Goal: Task Accomplishment & Management: Complete application form

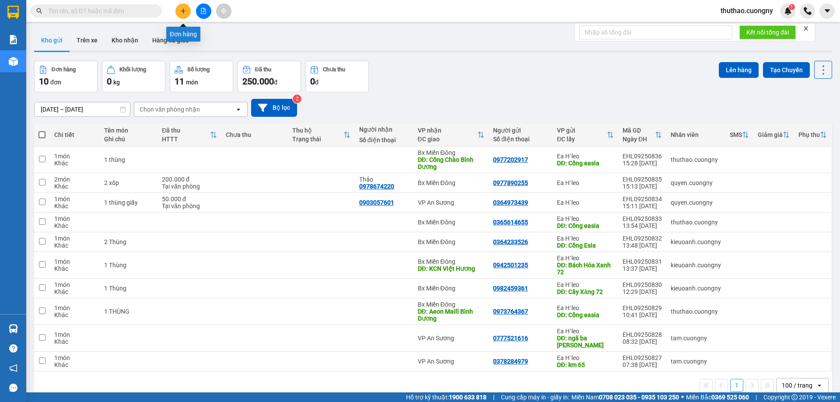
click at [185, 11] on icon "plus" at bounding box center [183, 11] width 6 height 6
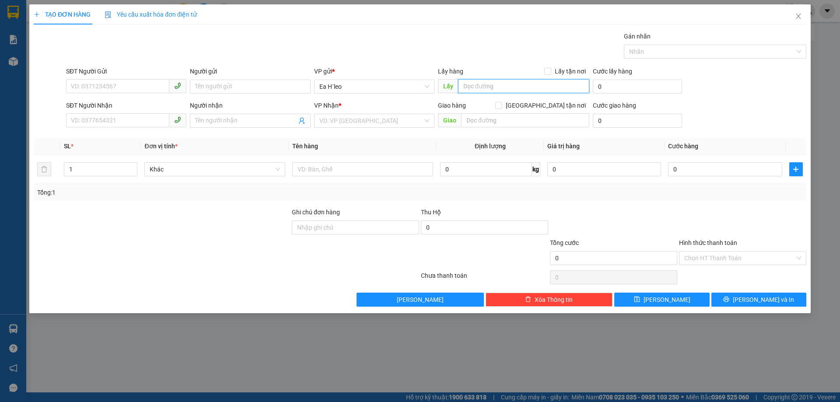
click at [502, 87] on input "text" at bounding box center [523, 86] width 131 height 14
click at [801, 11] on span "Close" at bounding box center [798, 16] width 25 height 25
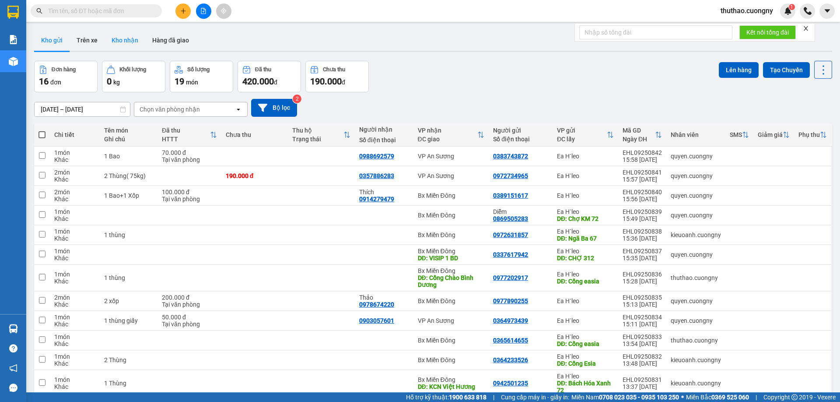
click at [131, 36] on button "Kho nhận" at bounding box center [125, 40] width 41 height 21
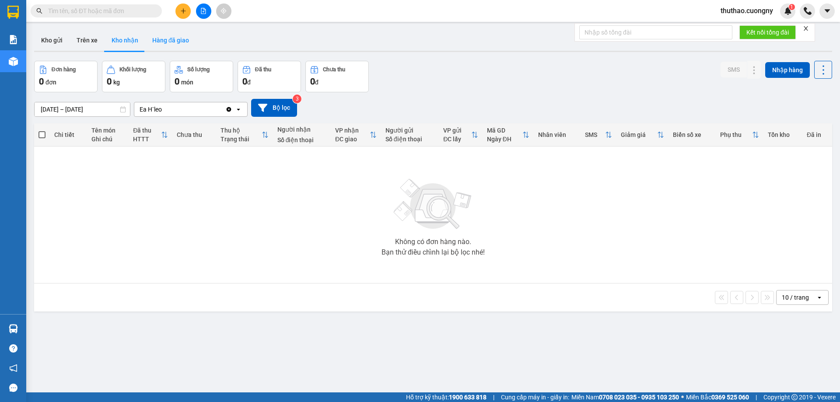
click at [160, 38] on button "Hàng đã giao" at bounding box center [170, 40] width 51 height 21
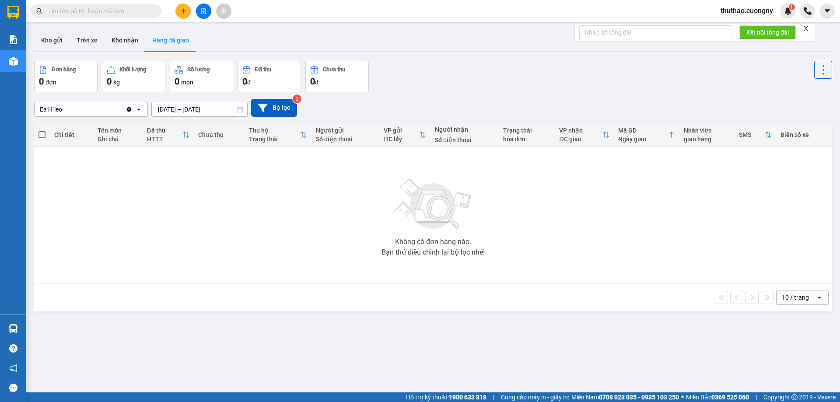
click at [203, 12] on icon "file-add" at bounding box center [203, 11] width 5 height 6
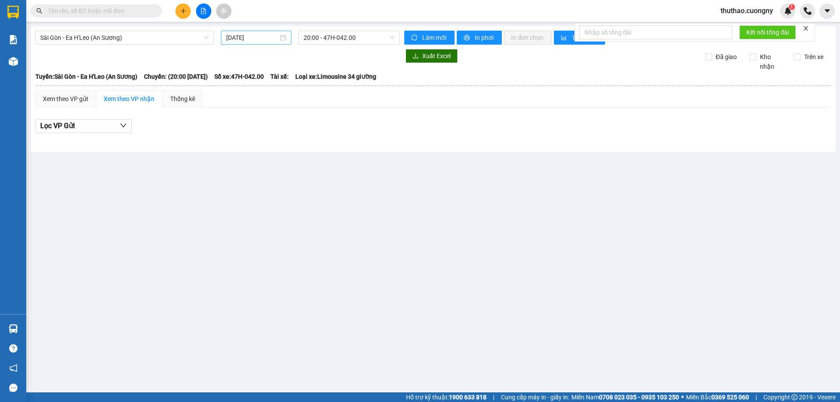
click at [274, 40] on input "12/09/2025" at bounding box center [252, 38] width 52 height 10
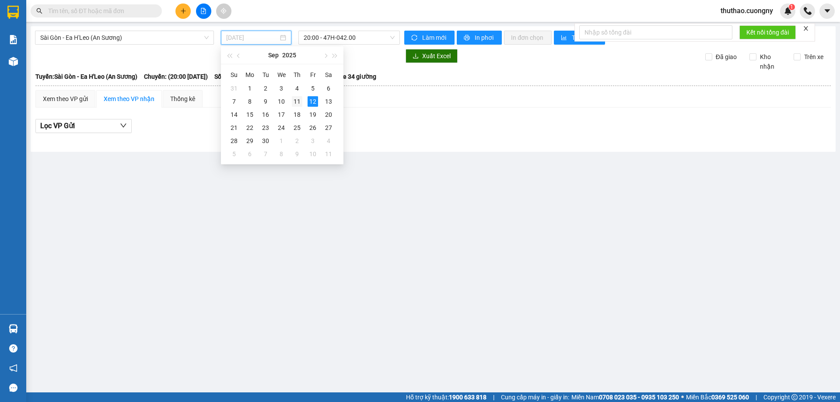
click at [302, 101] on div "11" at bounding box center [297, 101] width 11 height 11
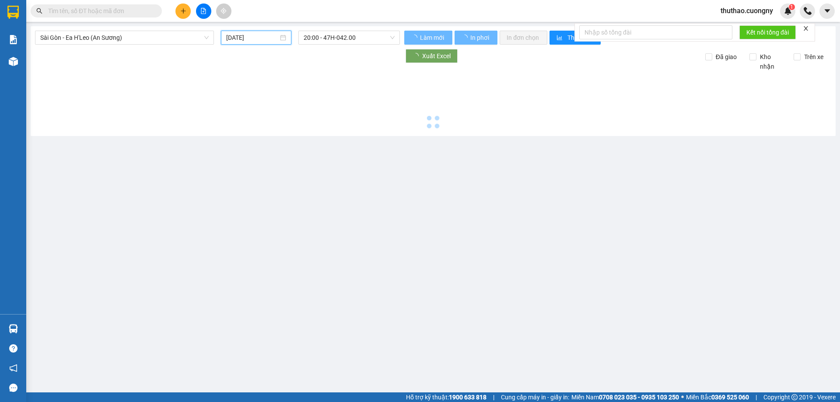
type input "11/09/2025"
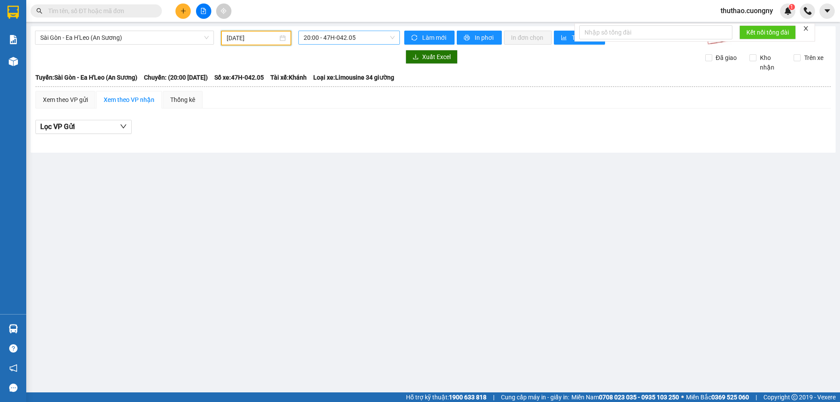
click at [365, 33] on span "20:00 - 47H-042.05" at bounding box center [349, 37] width 91 height 13
click at [307, 152] on div "Sài Gòn - Ea H'Leo (An Sương) 11/09/2025 20:00 - 47H-042.05 Làm mới In phơi In …" at bounding box center [433, 89] width 805 height 126
drag, startPoint x: 679, startPoint y: 174, endPoint x: 655, endPoint y: 173, distance: 24.1
click at [679, 174] on main "Sài Gòn - Ea H'Leo (An Sương) 11/09/2025 20:00 - 47H-042.05 Làm mới In phơi In …" at bounding box center [420, 196] width 840 height 392
click at [333, 43] on span "20:00 - 47H-042.05" at bounding box center [349, 37] width 91 height 13
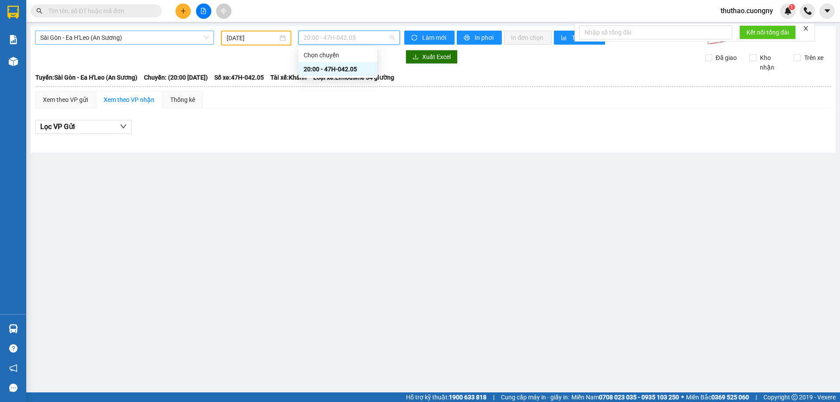
click at [131, 35] on span "Sài Gòn - Ea H'Leo (An Sương)" at bounding box center [124, 37] width 168 height 13
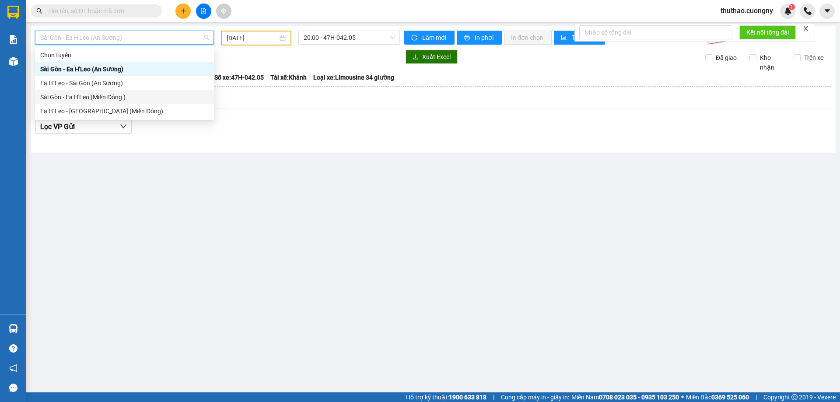
click at [107, 98] on div "Sài Gòn - Ea H'Leo (Miền Đông )" at bounding box center [124, 97] width 168 height 10
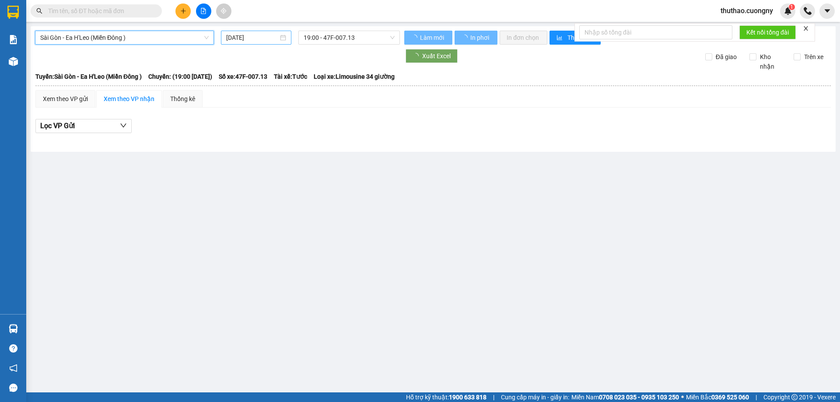
click at [250, 35] on input "12/09/2025" at bounding box center [252, 38] width 52 height 10
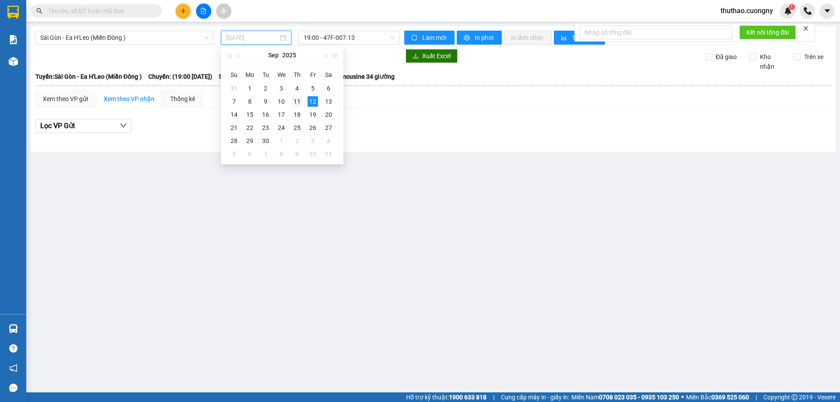
click at [300, 99] on div "11" at bounding box center [297, 101] width 11 height 11
type input "11/09/2025"
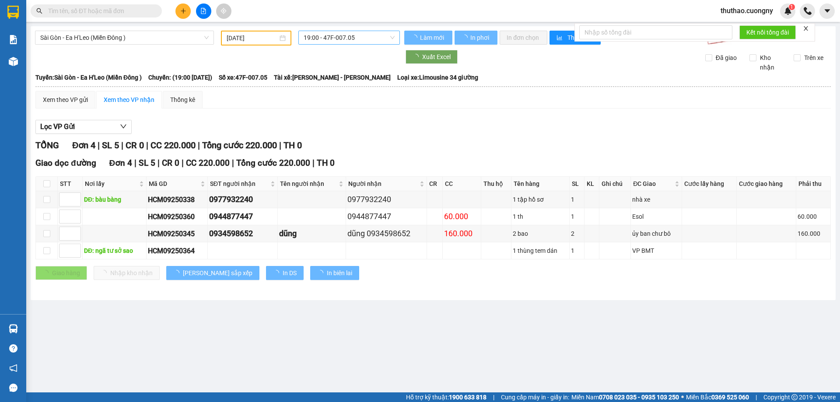
click at [350, 39] on span "19:00 - 47F-007.05" at bounding box center [349, 37] width 91 height 13
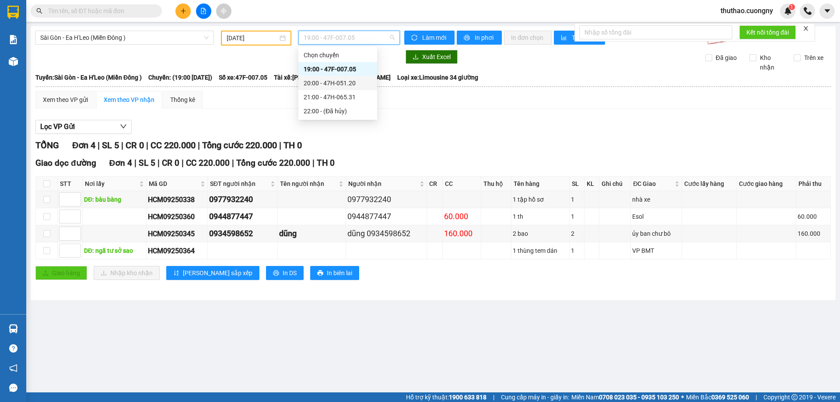
click at [339, 83] on div "20:00 - 47H-051.20" at bounding box center [338, 83] width 68 height 10
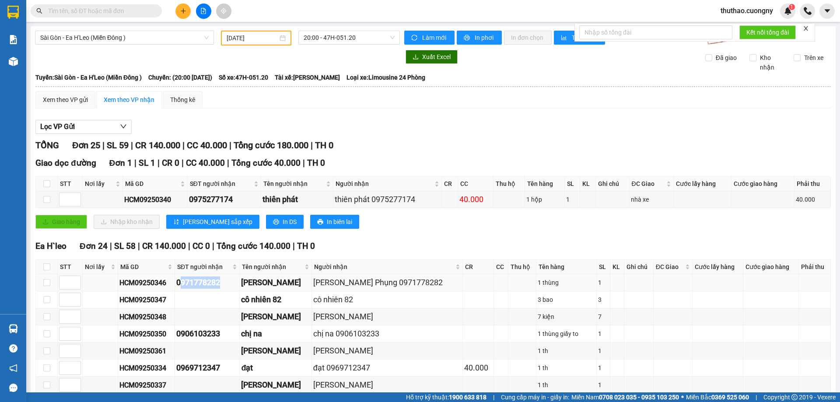
drag, startPoint x: 221, startPoint y: 284, endPoint x: 180, endPoint y: 291, distance: 40.9
click at [179, 291] on td "0971778282" at bounding box center [207, 282] width 65 height 17
click at [175, 284] on td "0971778282" at bounding box center [207, 282] width 65 height 17
drag, startPoint x: 180, startPoint y: 283, endPoint x: 218, endPoint y: 281, distance: 38.1
click at [218, 281] on div "0971778282" at bounding box center [207, 283] width 62 height 12
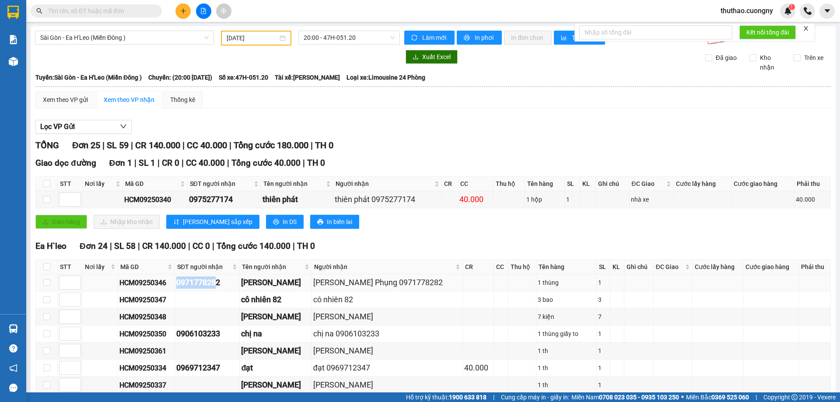
copy div "097177828"
click at [352, 38] on span "20:00 - 47H-051.20" at bounding box center [349, 37] width 91 height 13
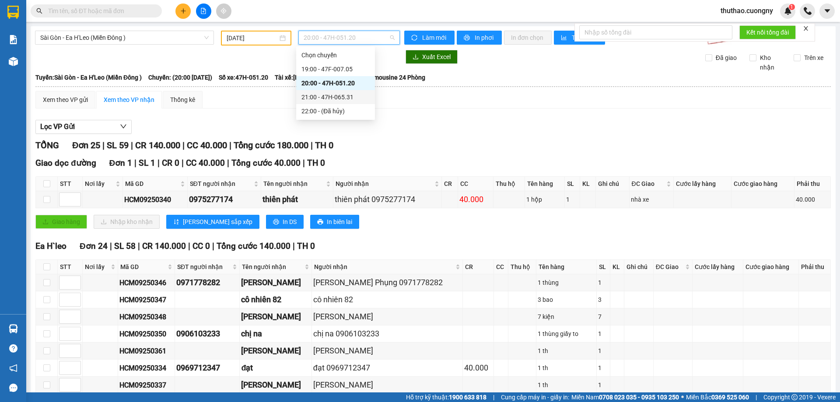
click at [335, 97] on div "21:00 - 47H-065.31" at bounding box center [335, 97] width 68 height 10
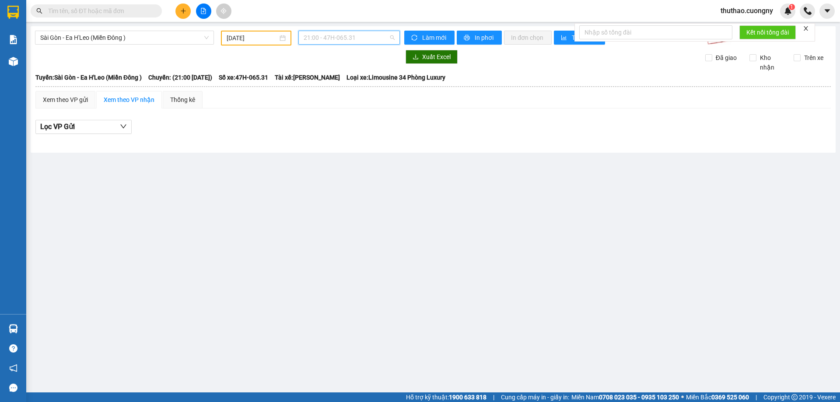
click at [339, 40] on span "21:00 - 47H-065.31" at bounding box center [349, 37] width 91 height 13
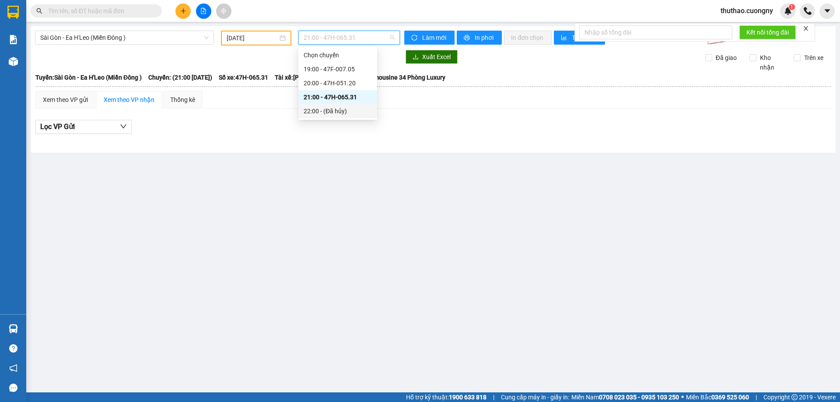
click at [330, 116] on div "22:00 - (Đã hủy)" at bounding box center [338, 111] width 68 height 10
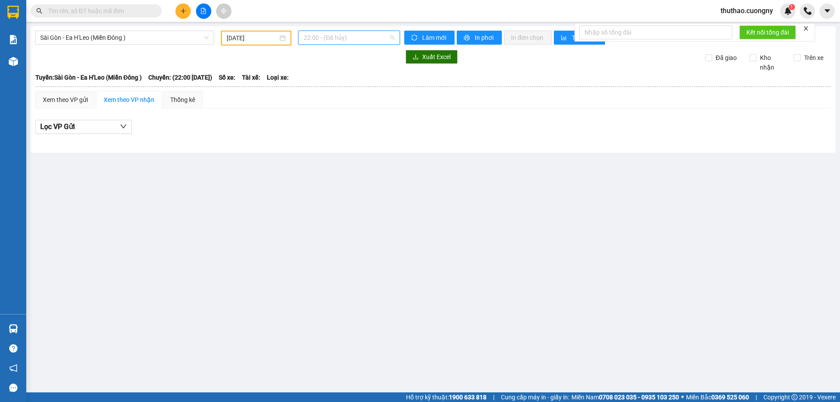
drag, startPoint x: 311, startPoint y: 38, endPoint x: 310, endPoint y: 45, distance: 7.0
click at [310, 39] on span "22:00 - (Đã hủy)" at bounding box center [349, 37] width 91 height 13
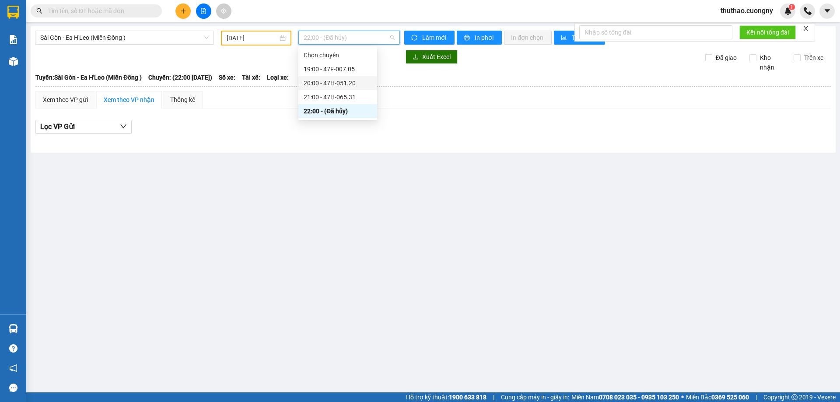
click at [333, 77] on div "20:00 - 47H-051.20" at bounding box center [337, 83] width 79 height 14
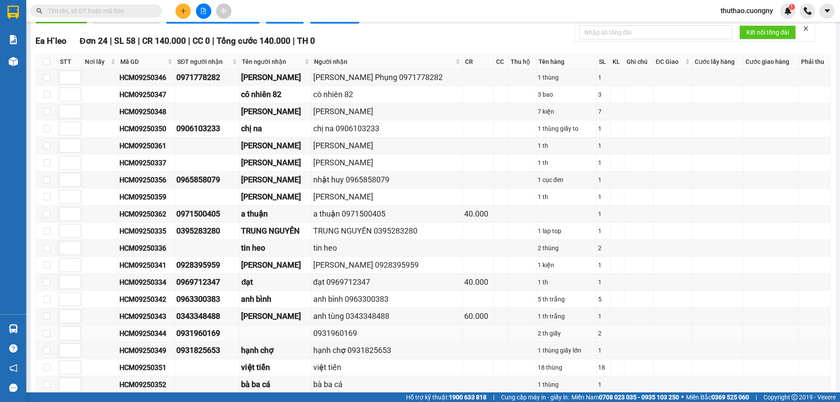
scroll to position [118, 0]
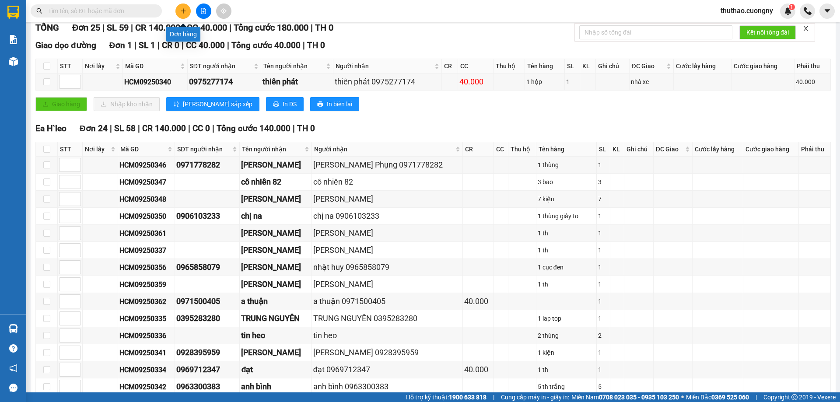
click at [185, 9] on icon "plus" at bounding box center [183, 11] width 6 height 6
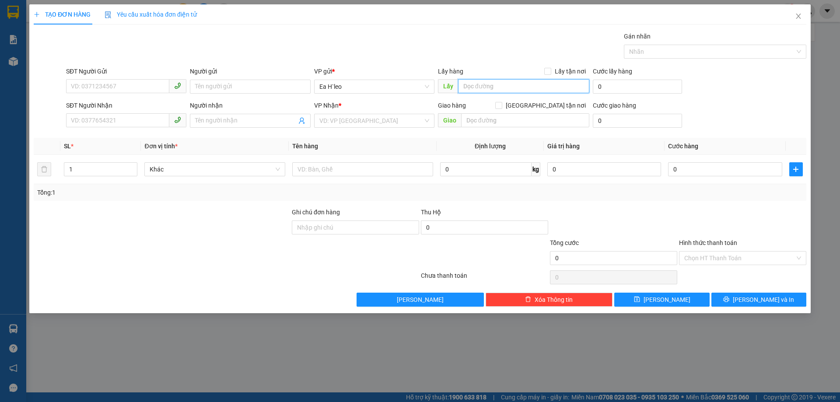
click at [480, 89] on input "text" at bounding box center [523, 86] width 131 height 14
type input "Ngã ba km 67"
click at [342, 114] on div "VD: VP Sài Gòn" at bounding box center [374, 121] width 120 height 14
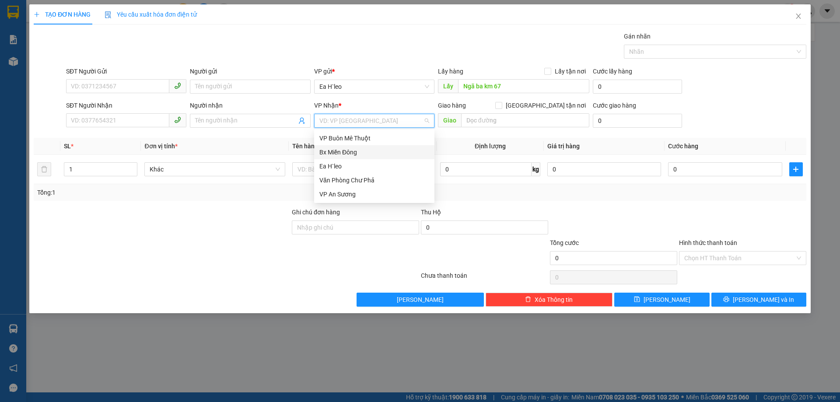
click at [365, 151] on div "Bx Miền Đông" at bounding box center [374, 152] width 110 height 10
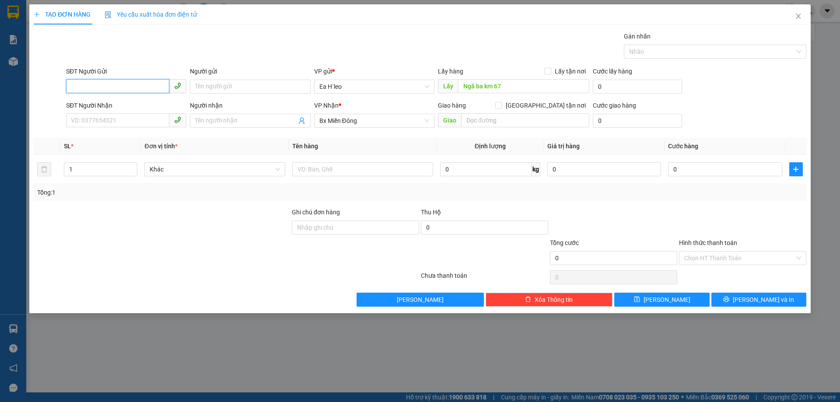
click at [106, 84] on input "SĐT Người Gửi" at bounding box center [117, 86] width 103 height 14
type input "0905141718"
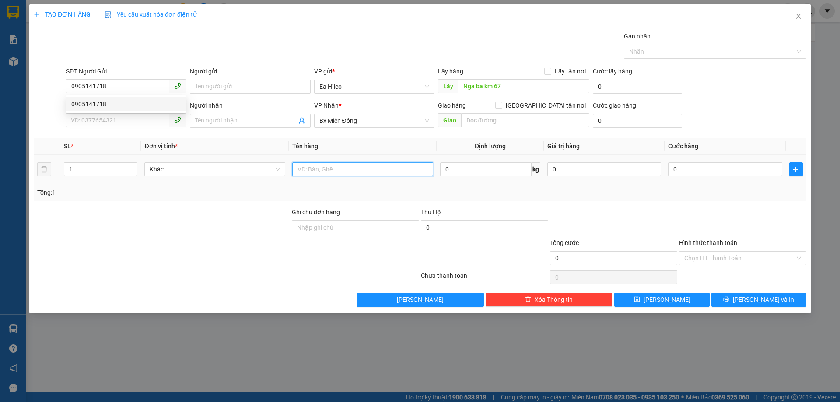
click at [307, 167] on input "text" at bounding box center [362, 169] width 141 height 14
type input "1 thùng"
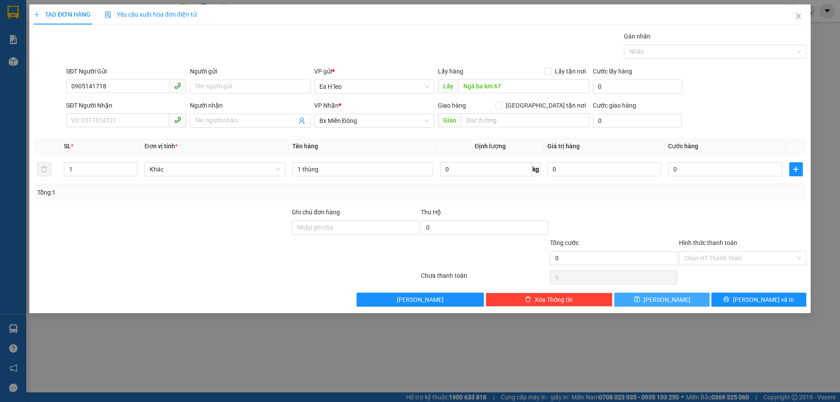
click at [666, 298] on span "Lưu" at bounding box center [667, 300] width 47 height 10
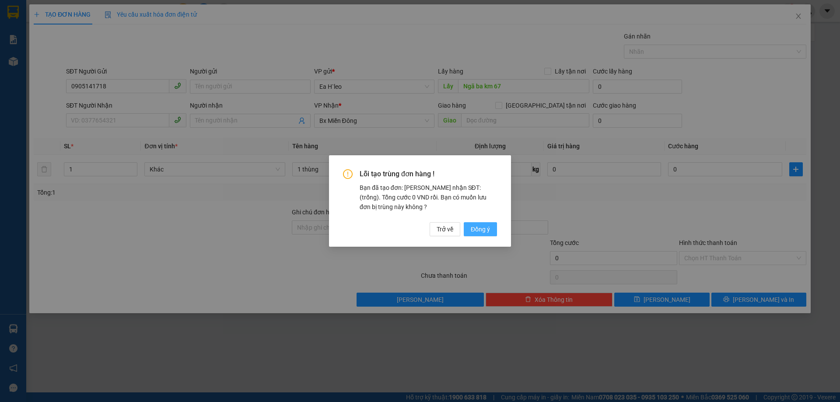
click at [477, 230] on span "Đồng ý" at bounding box center [480, 229] width 19 height 10
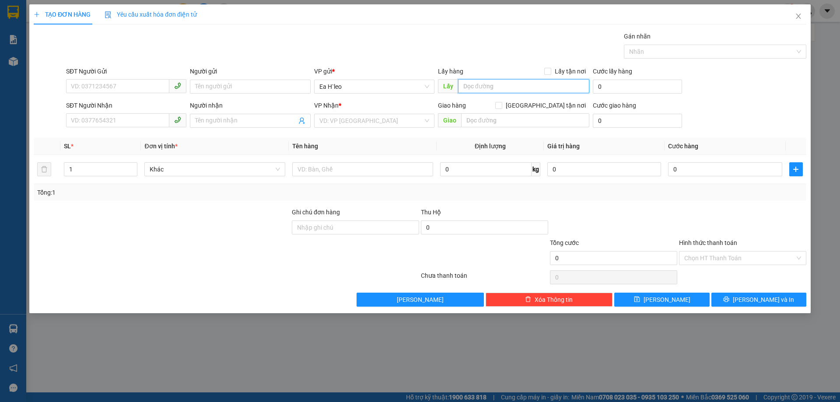
click at [551, 79] on input "text" at bounding box center [523, 86] width 131 height 14
type input "Chợ 72"
click at [147, 84] on input "SĐT Người Gửi" at bounding box center [117, 86] width 103 height 14
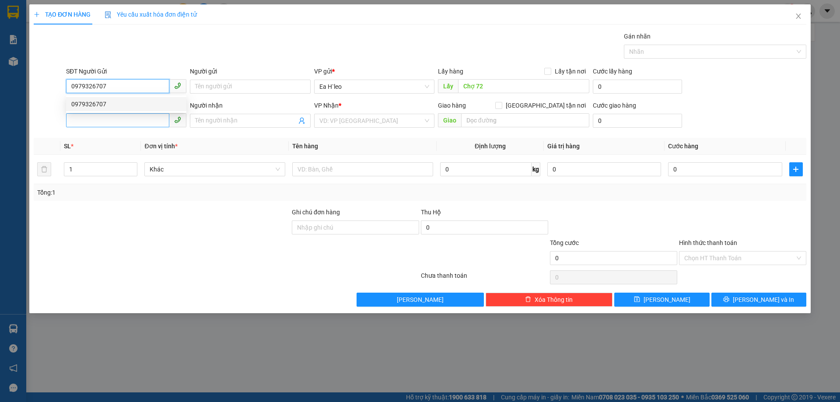
type input "0979326707"
click at [126, 117] on input "SĐT Người Nhận" at bounding box center [117, 120] width 103 height 14
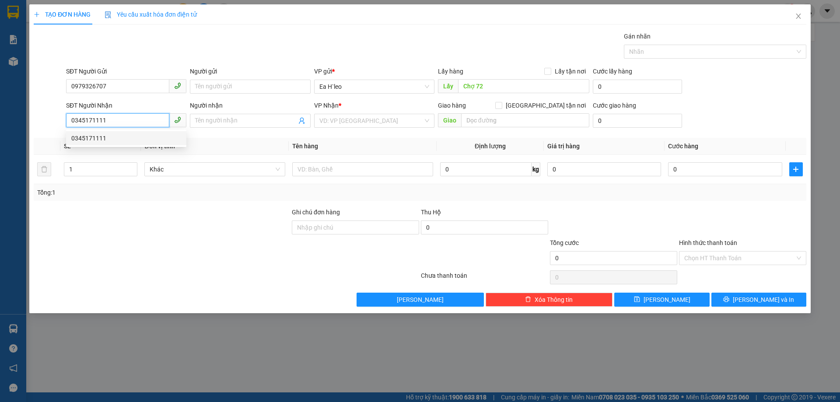
type input "0345171111"
click at [121, 204] on div "Transit Pickup Surcharge Ids Transit Deliver Surcharge Ids Transit Deliver Surc…" at bounding box center [420, 169] width 773 height 275
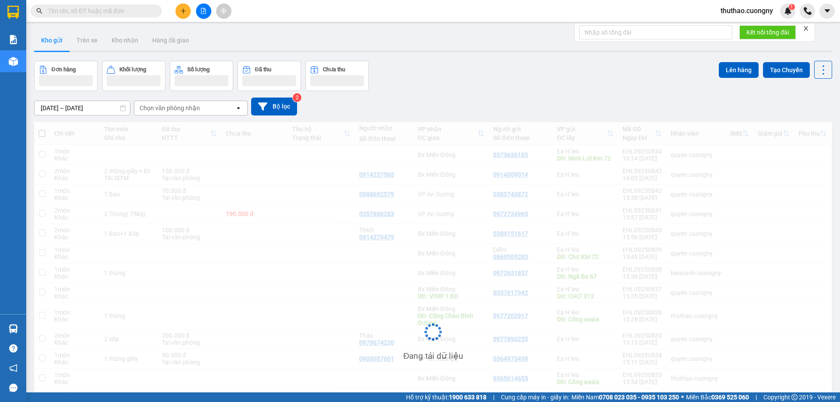
click at [133, 11] on input "text" at bounding box center [99, 11] width 103 height 10
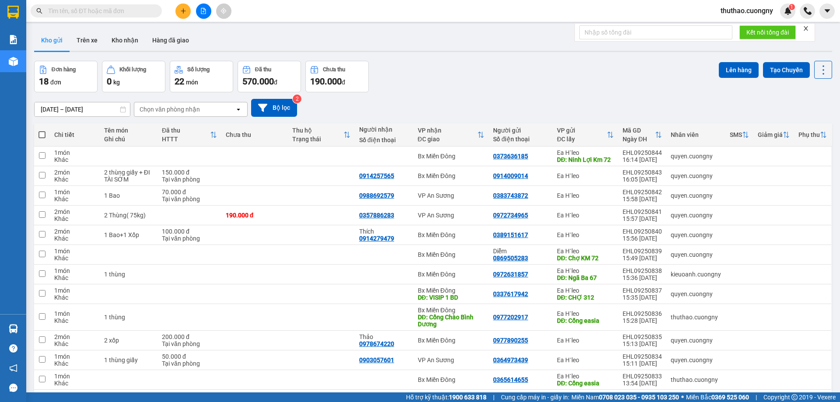
paste input "097177828"
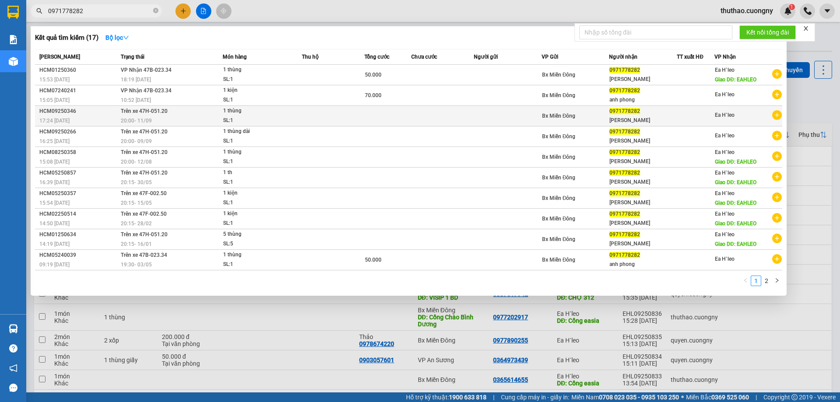
type input "0971778282"
click at [182, 114] on td "Trên xe 47H-051.20 20:00 - 11/09" at bounding box center [171, 116] width 104 height 21
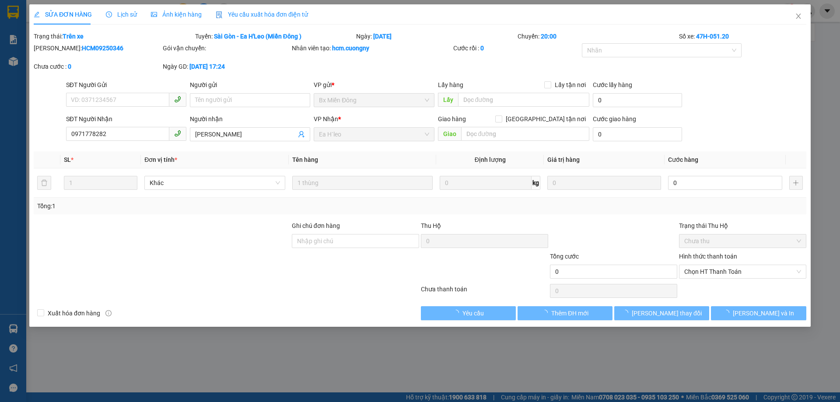
type input "0971778282"
type input "Yammaha Ngọc Phụng"
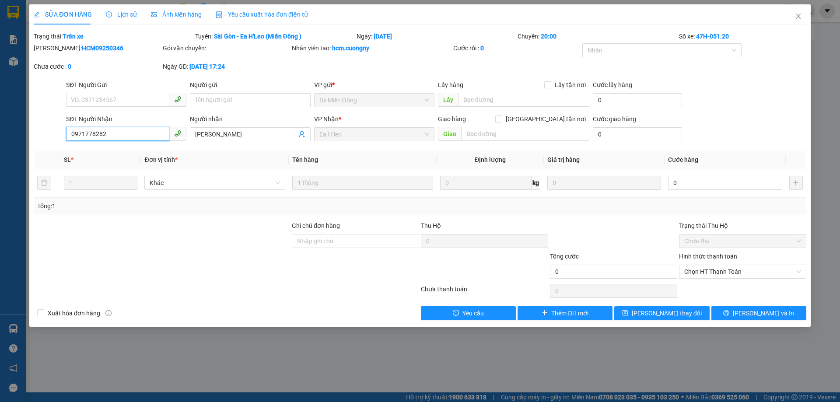
click at [145, 133] on input "0971778282" at bounding box center [117, 134] width 103 height 14
drag, startPoint x: 122, startPoint y: 133, endPoint x: 0, endPoint y: 150, distance: 122.7
click at [0, 150] on div "SỬA ĐƠN HÀNG Lịch sử Ảnh kiện hàng Yêu cầu xuất hóa đơn điện tử Total Paid Fee …" at bounding box center [420, 201] width 840 height 402
click at [798, 17] on icon "close" at bounding box center [798, 16] width 5 height 5
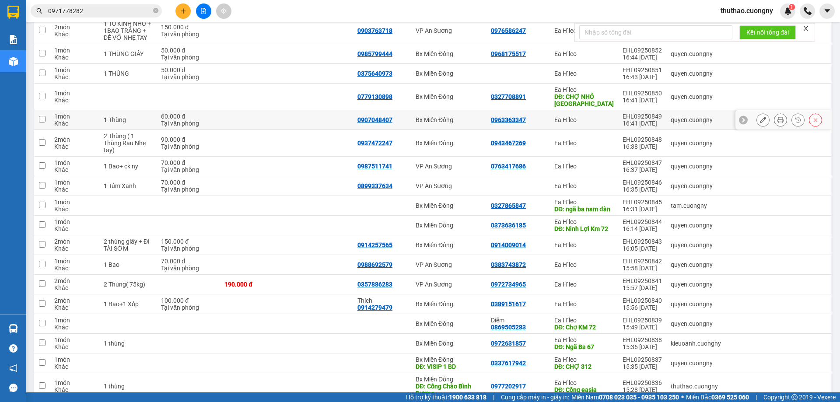
scroll to position [175, 0]
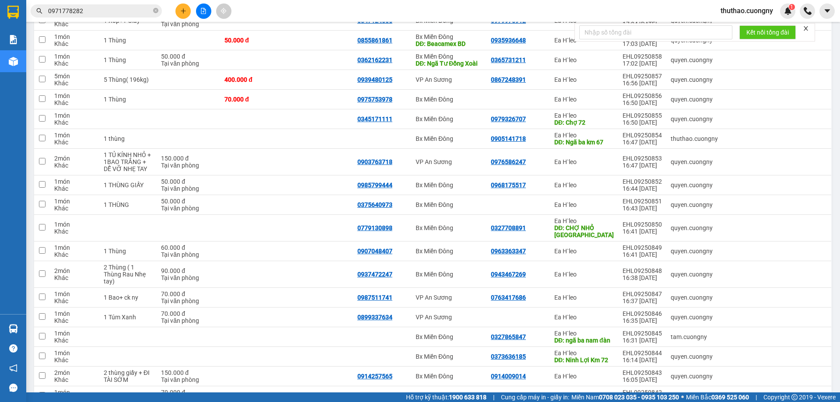
click at [185, 10] on icon "plus" at bounding box center [183, 11] width 6 height 6
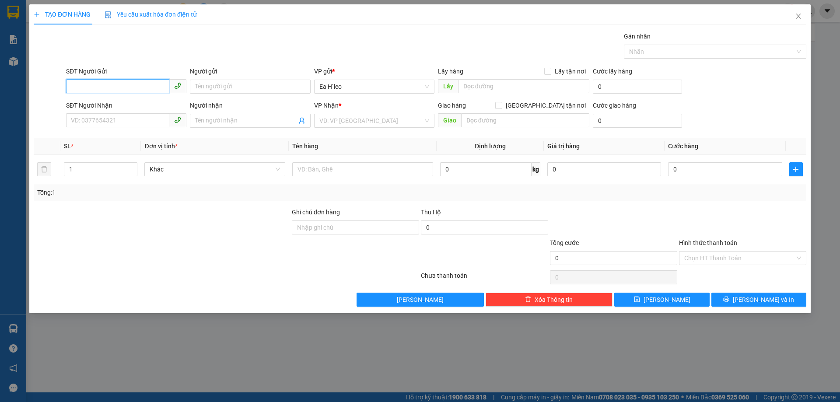
paste input "0385140532"
type input "0385140532"
click at [360, 260] on div at bounding box center [355, 253] width 129 height 31
click at [485, 80] on input "text" at bounding box center [523, 86] width 131 height 14
type input "KM 68"
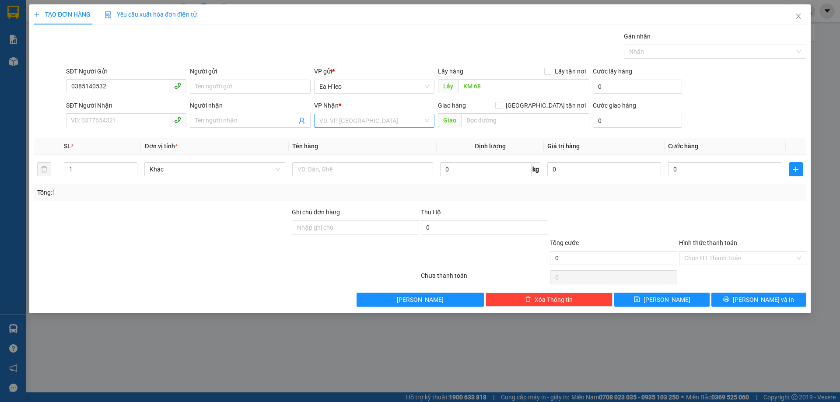
click at [358, 124] on input "search" at bounding box center [371, 120] width 104 height 13
click at [345, 125] on input "search" at bounding box center [371, 120] width 104 height 13
click at [343, 153] on div "Bx Miền Đông" at bounding box center [374, 152] width 110 height 10
click at [312, 165] on input "text" at bounding box center [362, 169] width 141 height 14
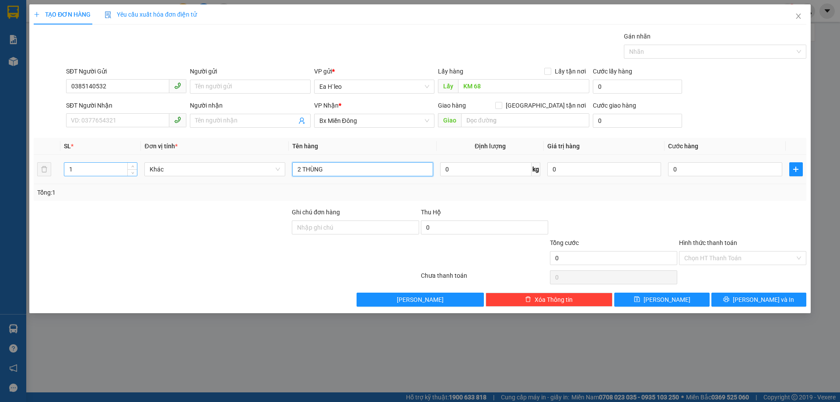
type input "2 THÙNG"
click at [51, 173] on tr "1 Khác 2 THÙNG 0 kg 0 0" at bounding box center [420, 169] width 773 height 29
type input "2"
click at [148, 227] on div at bounding box center [162, 222] width 258 height 31
click at [512, 205] on div "Transit Pickup Surcharge Ids Transit Deliver Surcharge Ids Transit Deliver Surc…" at bounding box center [420, 169] width 773 height 275
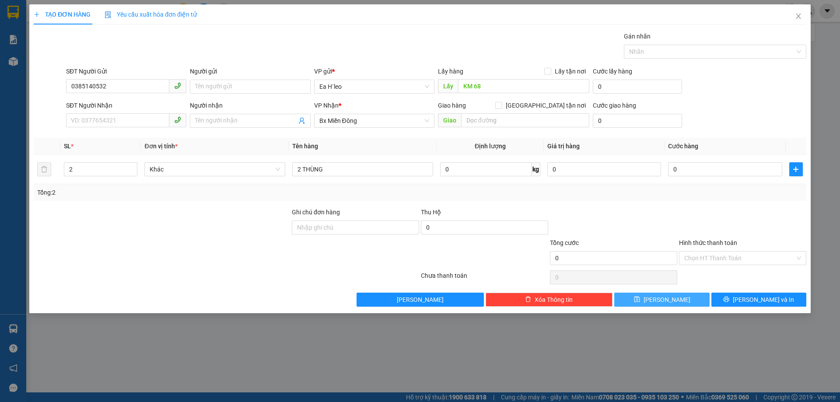
click at [646, 300] on button "Lưu" at bounding box center [661, 300] width 95 height 14
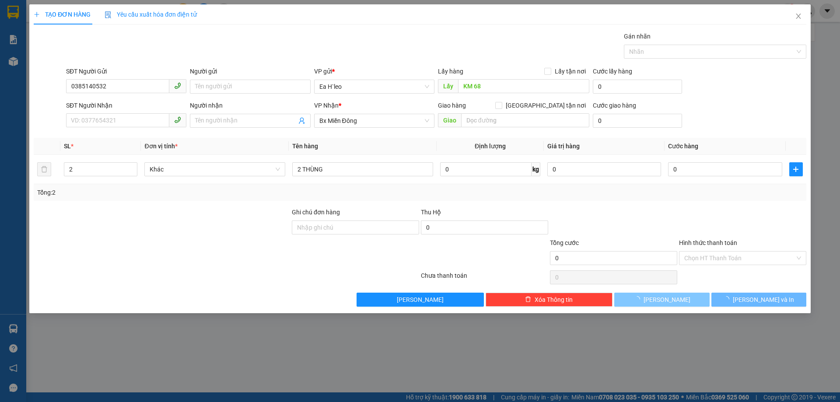
type input "1"
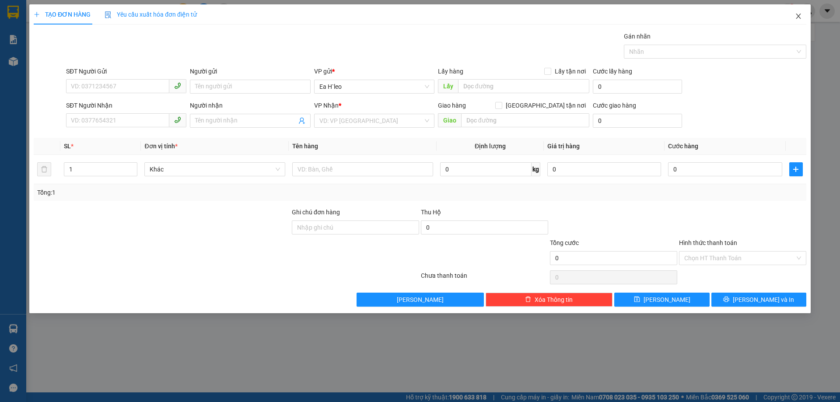
click at [801, 16] on icon "close" at bounding box center [798, 16] width 7 height 7
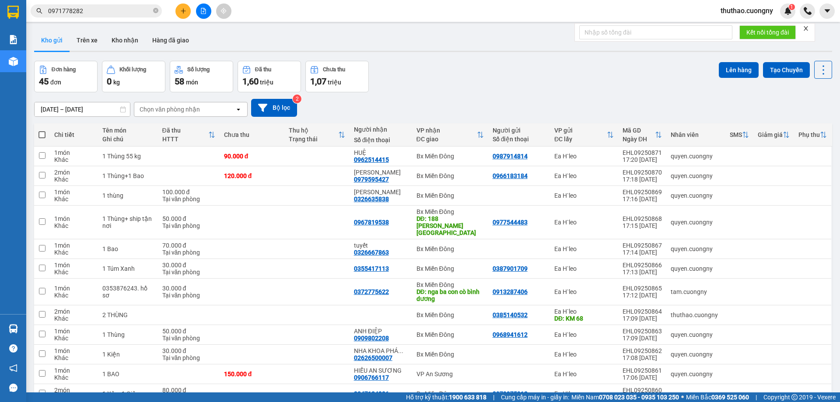
click at [186, 14] on button at bounding box center [182, 11] width 15 height 15
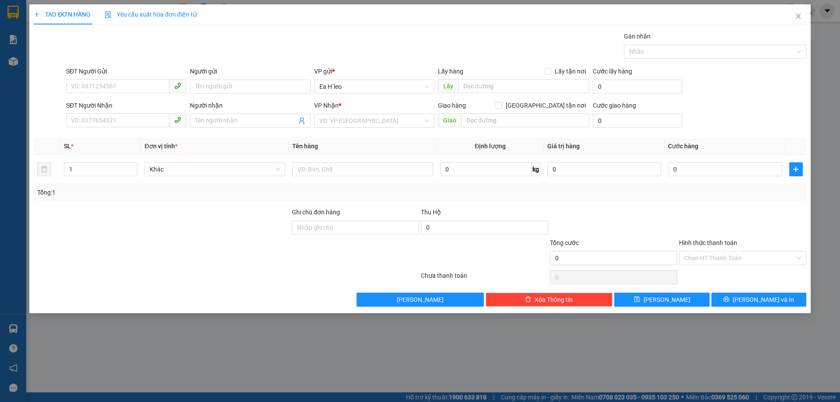
click at [507, 95] on div "Lấy hàng Lấy tận nơi Lấy" at bounding box center [513, 82] width 151 height 31
click at [507, 86] on input "text" at bounding box center [523, 86] width 131 height 14
type input "d"
type input "đ"
type input "D"
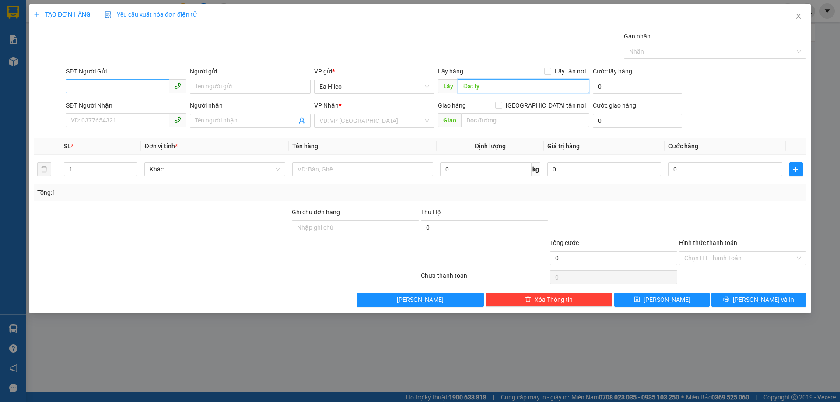
type input "Đạt lý"
click at [103, 86] on input "SĐT Người Gửi" at bounding box center [117, 86] width 103 height 14
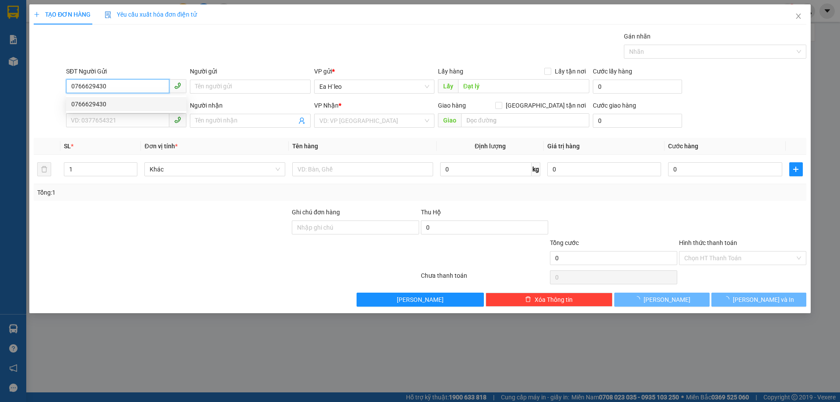
type input "0766629430"
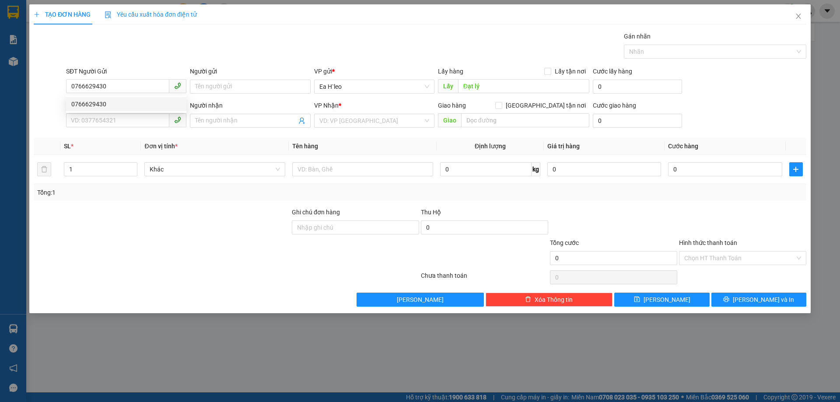
click at [119, 201] on div "Transit Pickup Surcharge Ids Transit Deliver Surcharge Ids Transit Deliver Surc…" at bounding box center [420, 169] width 773 height 275
click at [367, 127] on div "VD: VP Sài Gòn" at bounding box center [374, 121] width 120 height 14
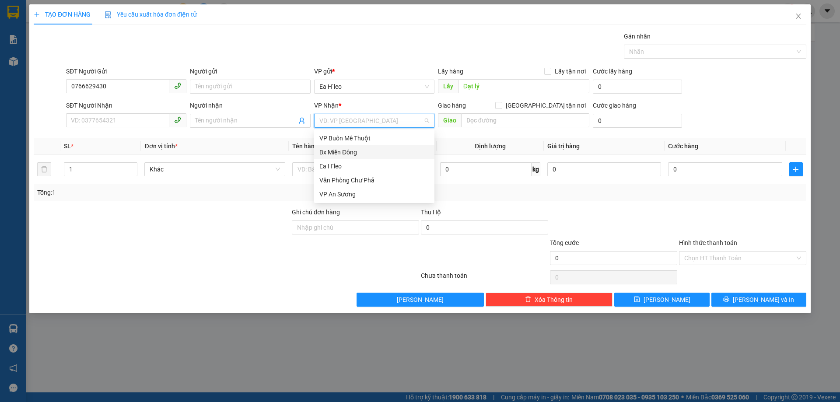
click at [350, 152] on div "Bx Miền Đông" at bounding box center [374, 152] width 110 height 10
click at [209, 216] on div at bounding box center [162, 222] width 258 height 31
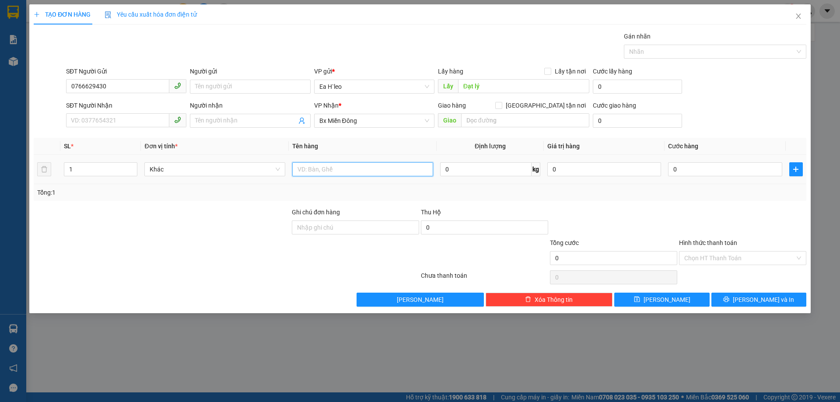
click at [334, 170] on input "text" at bounding box center [362, 169] width 141 height 14
type input "1 thùng"
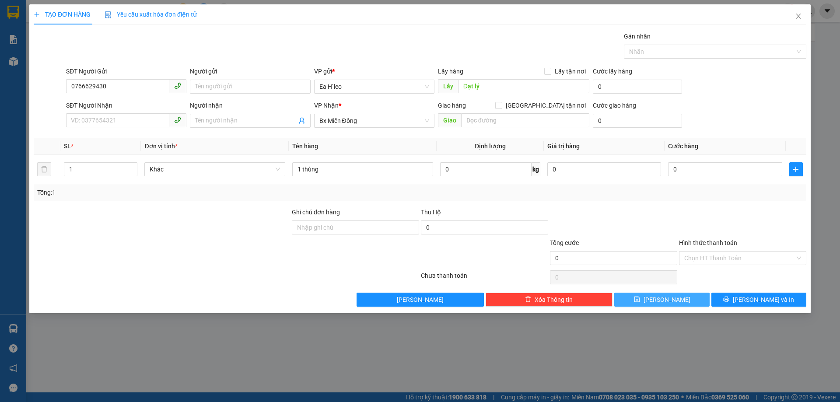
click at [678, 298] on button "Lưu" at bounding box center [661, 300] width 95 height 14
click at [469, 84] on input "text" at bounding box center [523, 86] width 131 height 14
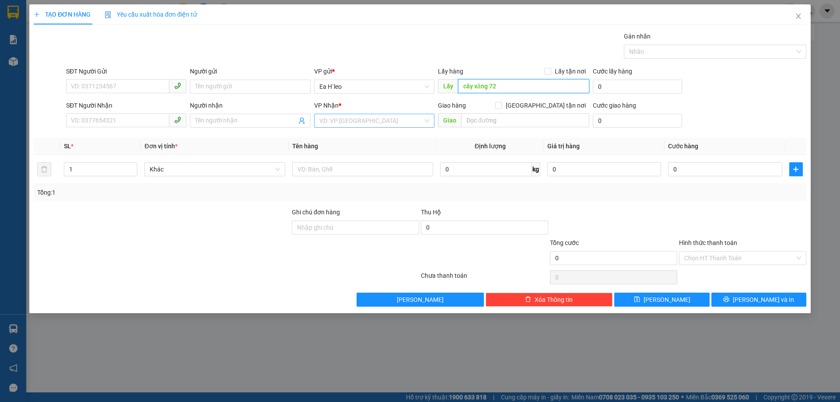
type input "cây xăng 72"
click at [357, 123] on input "search" at bounding box center [371, 120] width 104 height 13
click at [354, 152] on div "Bx Miền Đông" at bounding box center [374, 152] width 110 height 10
click at [124, 77] on div "SĐT Người Gửi" at bounding box center [126, 73] width 120 height 13
click at [125, 81] on input "SĐT Người Gửi" at bounding box center [117, 86] width 103 height 14
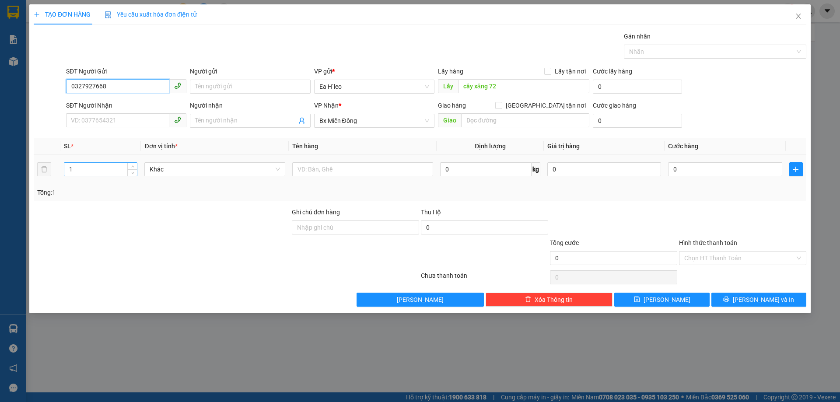
type input "0327927668"
click at [77, 169] on input "1" at bounding box center [100, 169] width 73 height 13
type input "3"
click at [343, 163] on input "text" at bounding box center [362, 169] width 141 height 14
type input "2 thùng + 1 bao"
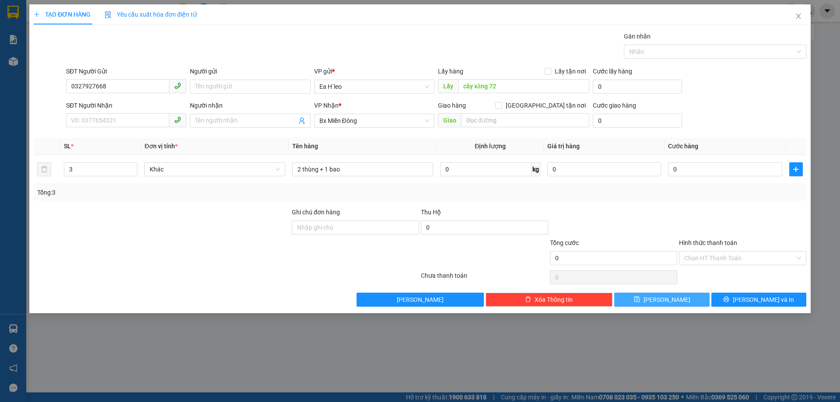
click at [640, 302] on icon "save" at bounding box center [637, 299] width 6 height 6
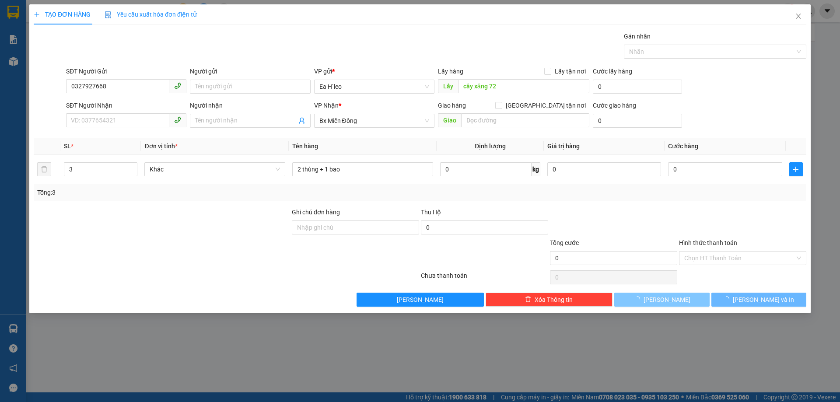
type input "1"
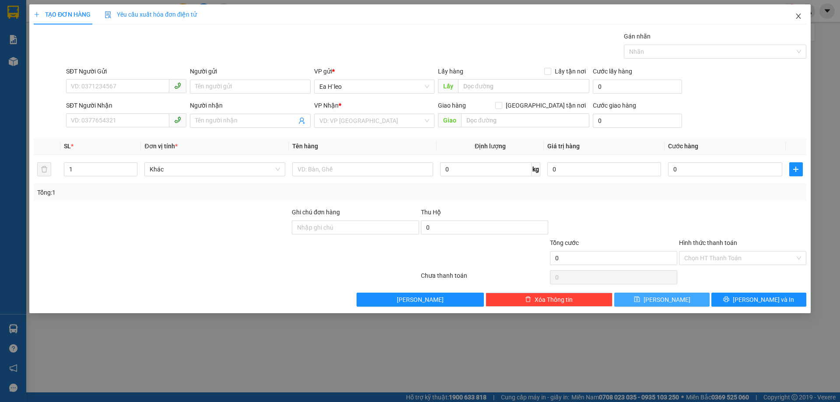
click at [799, 12] on span "Close" at bounding box center [798, 16] width 25 height 25
click at [798, 23] on form "Kết nối tổng đài" at bounding box center [694, 32] width 241 height 18
click at [798, 18] on div "thuthao.cuongny 1" at bounding box center [777, 11] width 126 height 15
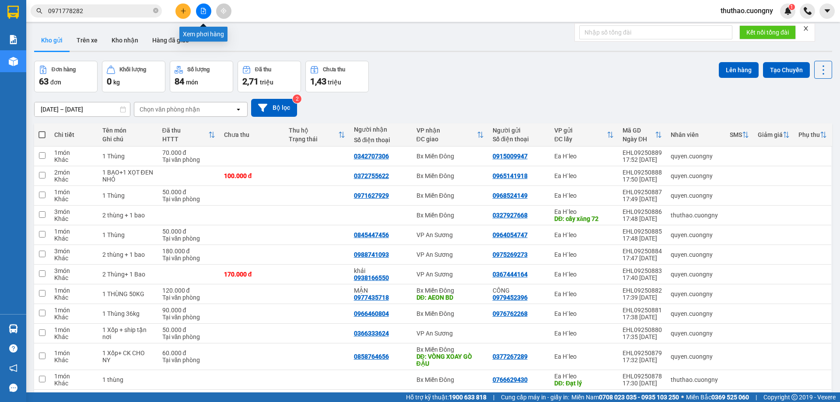
click at [201, 14] on icon "file-add" at bounding box center [203, 11] width 6 height 6
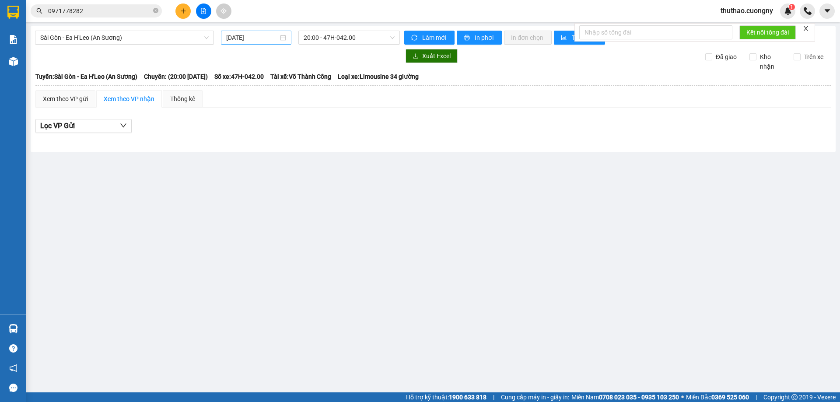
click at [229, 35] on input "12/09/2025" at bounding box center [252, 38] width 52 height 10
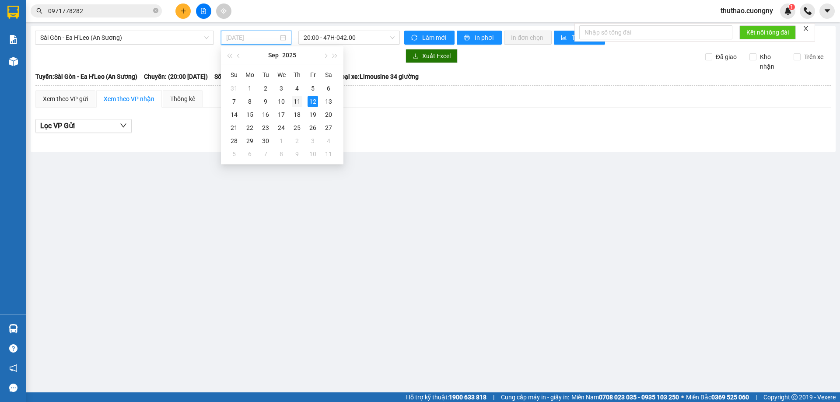
click at [295, 95] on td "11" at bounding box center [297, 101] width 16 height 13
type input "11/09/2025"
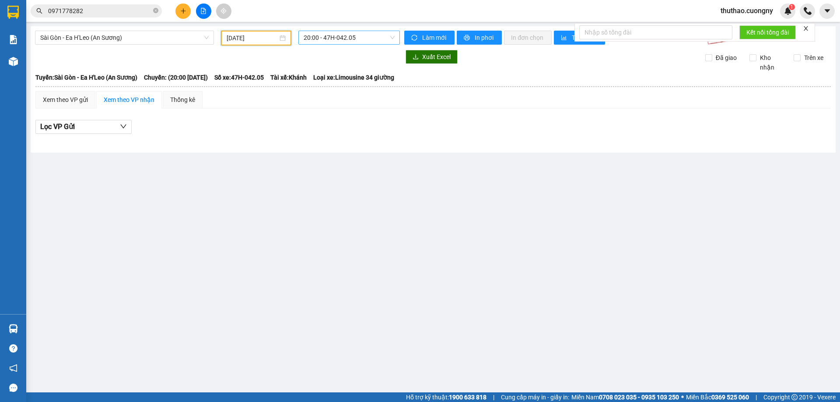
click at [339, 38] on span "20:00 - 47H-042.05" at bounding box center [349, 37] width 91 height 13
click at [137, 41] on span "Sài Gòn - Ea H'Leo (An Sương)" at bounding box center [124, 37] width 168 height 13
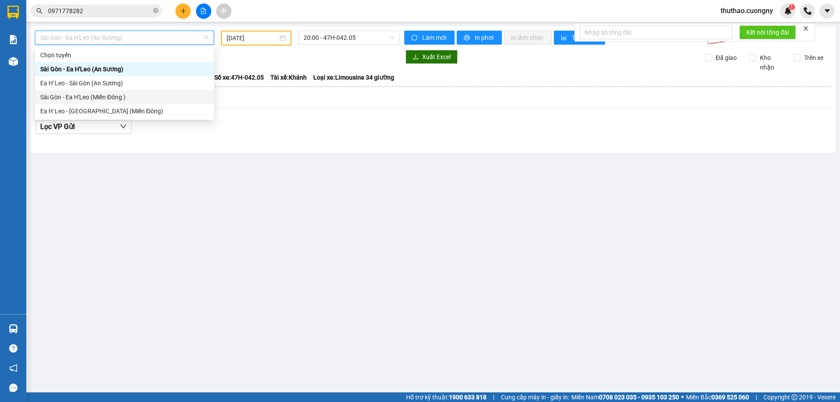
click at [101, 99] on div "Sài Gòn - Ea H'Leo (Miền Đông )" at bounding box center [124, 97] width 168 height 10
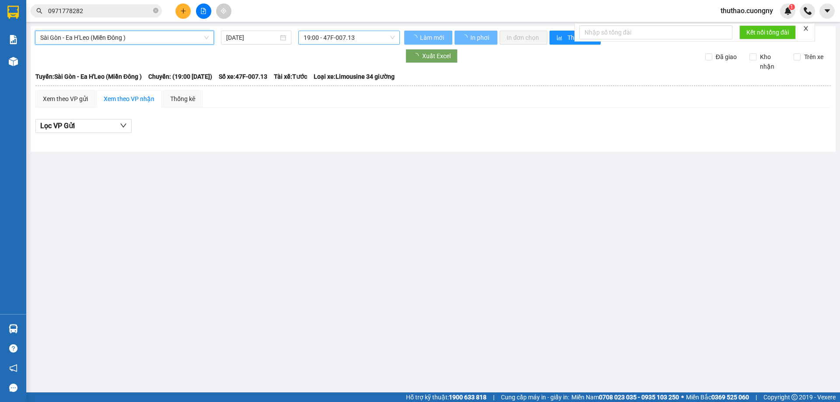
click at [320, 38] on span "19:00 - 47F-007.13" at bounding box center [349, 37] width 91 height 13
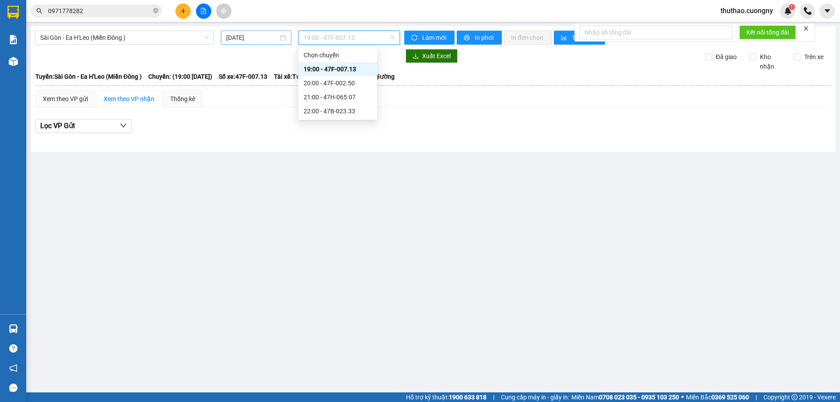
click at [240, 36] on input "12/09/2025" at bounding box center [252, 38] width 52 height 10
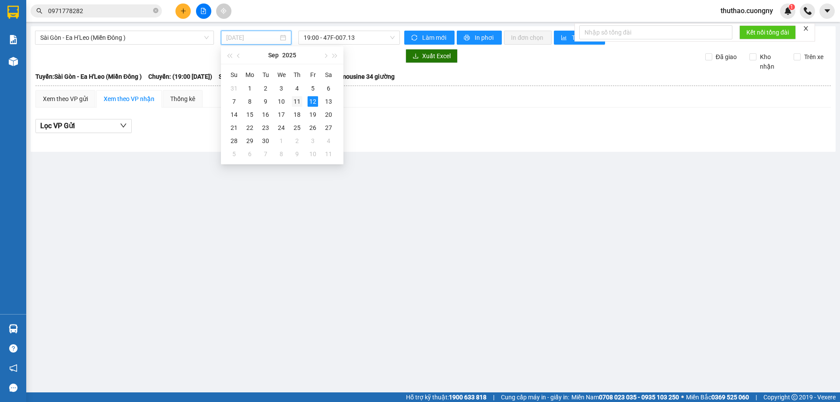
click at [296, 101] on div "11" at bounding box center [297, 101] width 11 height 11
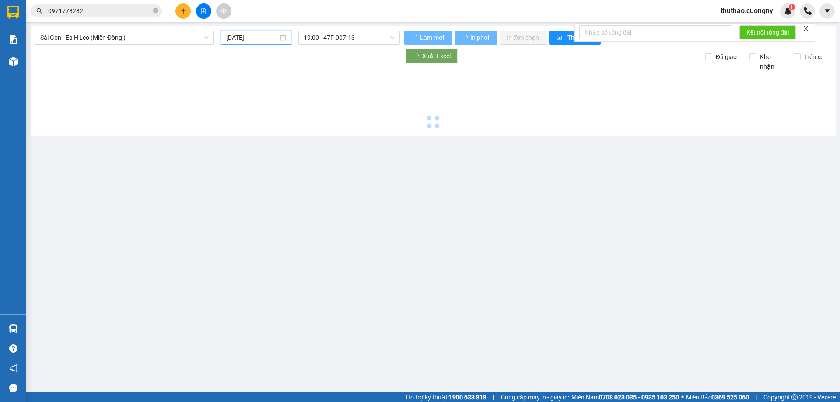
type input "11/09/2025"
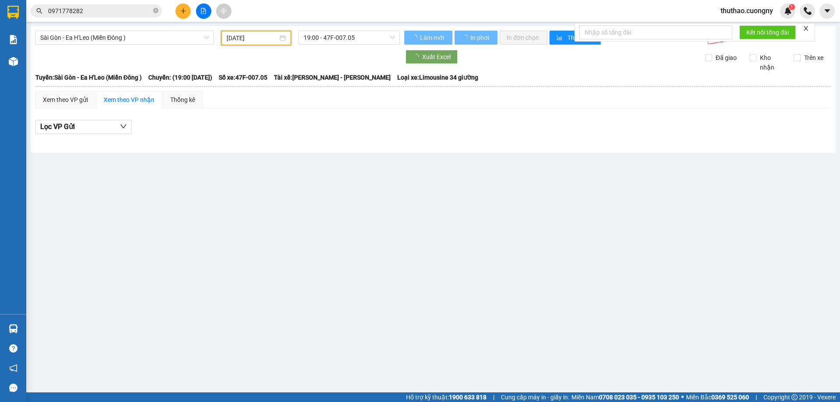
click at [344, 26] on main "Sài Gòn - Ea H'Leo (Miền Đông ) 11/09/2025 19:00 - 47F-007.05 Làm mới In phơi I…" at bounding box center [420, 196] width 840 height 392
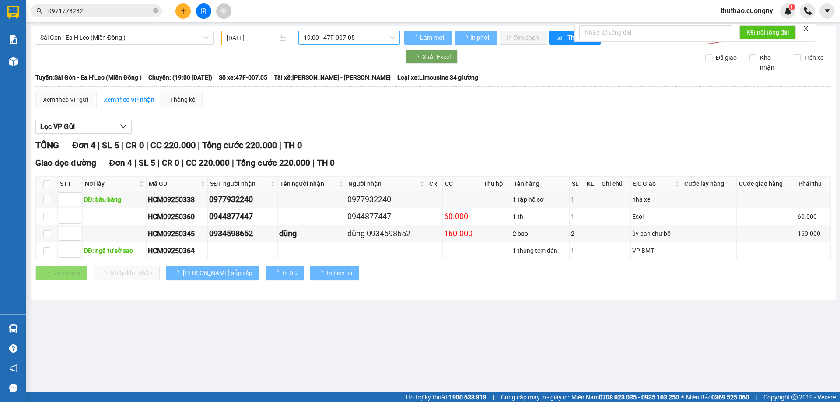
click at [339, 38] on span "19:00 - 47F-007.05" at bounding box center [349, 37] width 91 height 13
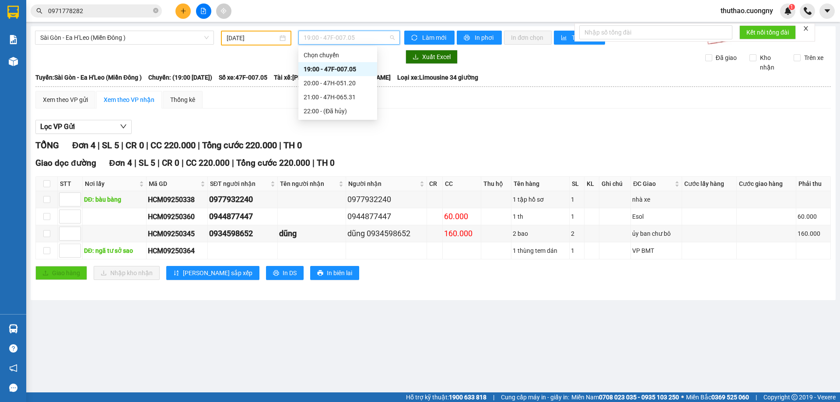
click at [345, 67] on div "19:00 - 47F-007.05" at bounding box center [338, 69] width 68 height 10
click at [328, 37] on span "19:00 - 47F-007.05" at bounding box center [349, 37] width 91 height 13
click at [317, 81] on div "20:00 - 47H-051.20" at bounding box center [338, 83] width 68 height 10
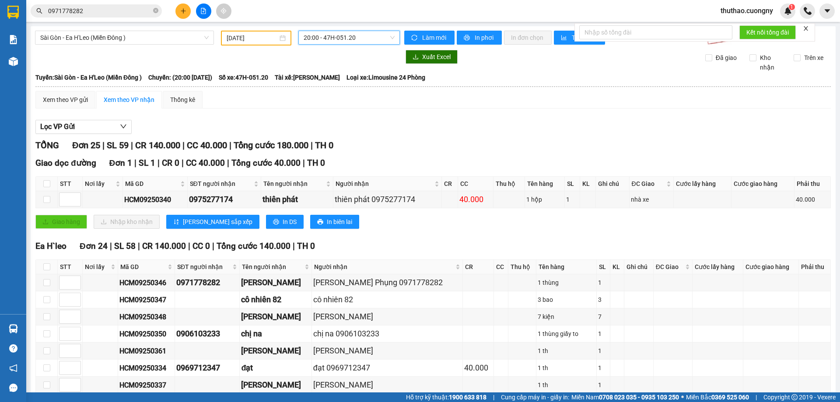
click at [336, 37] on span "20:00 - 47H-051.20" at bounding box center [349, 37] width 91 height 13
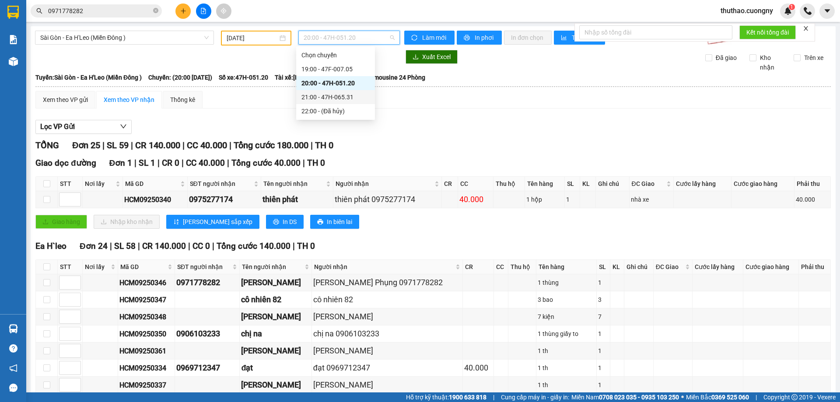
click at [337, 94] on div "21:00 - 47H-065.31" at bounding box center [335, 97] width 68 height 10
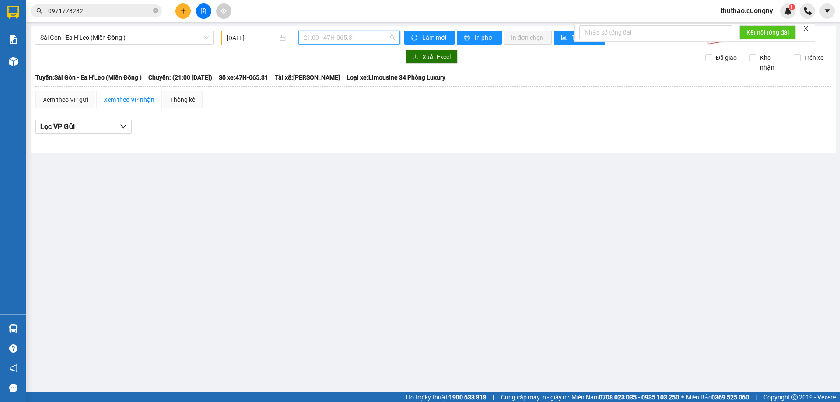
click at [333, 39] on span "21:00 - 47H-065.31" at bounding box center [349, 37] width 91 height 13
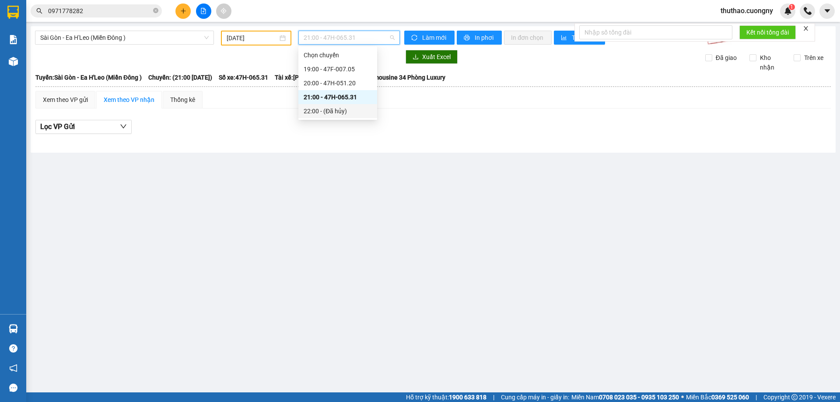
click at [327, 107] on div "22:00 - (Đã hủy)" at bounding box center [338, 111] width 68 height 10
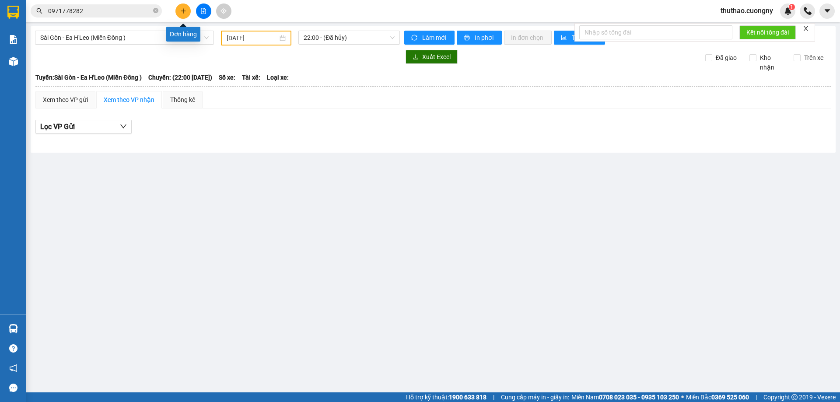
click at [184, 16] on button at bounding box center [182, 11] width 15 height 15
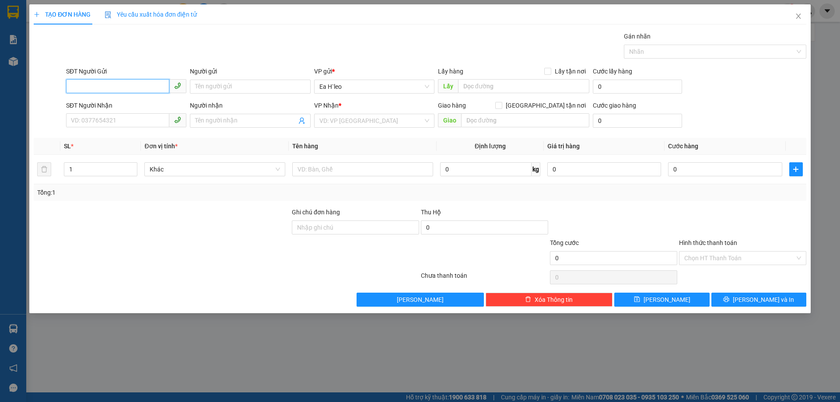
click at [153, 89] on input "SĐT Người Gửi" at bounding box center [117, 86] width 103 height 14
paste input "0394783131"
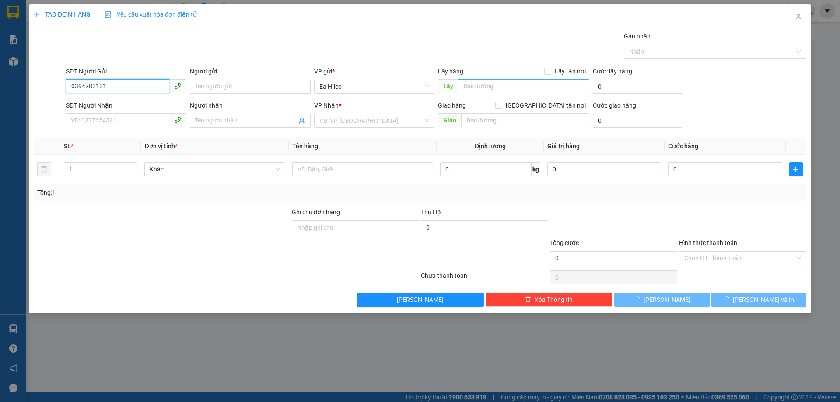
type input "0394783131"
click at [472, 88] on input "text" at bounding box center [523, 86] width 131 height 14
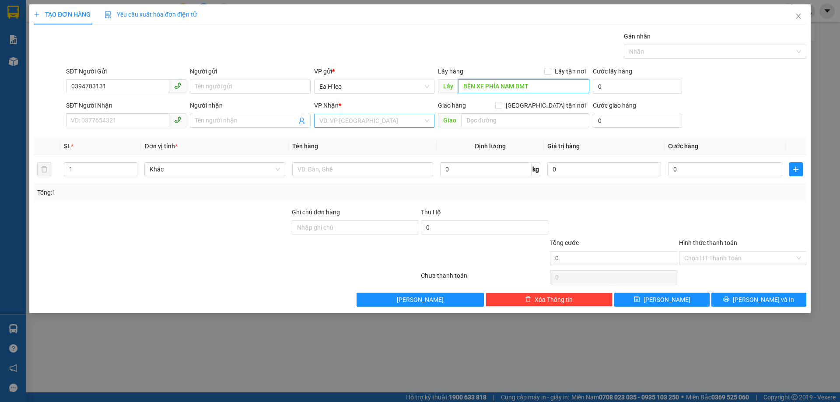
type input "BẾN XE PHÍA NAM BMT"
click at [350, 126] on div "VP Nhận * VD: VP Sài Gòn" at bounding box center [374, 116] width 120 height 31
click at [352, 117] on input "search" at bounding box center [371, 120] width 104 height 13
click at [342, 193] on div "VP An Sương" at bounding box center [374, 194] width 110 height 10
click at [116, 116] on input "SĐT Người Nhận" at bounding box center [117, 120] width 103 height 14
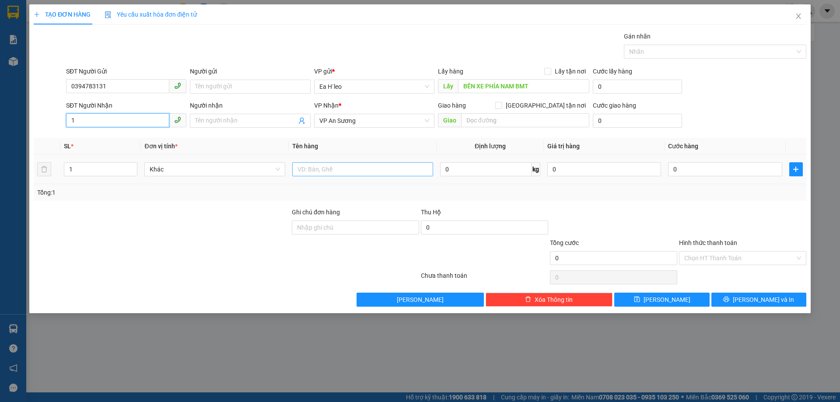
type input "1"
click at [350, 172] on input "text" at bounding box center [362, 169] width 141 height 14
click at [299, 167] on input "THÙNG" at bounding box center [362, 169] width 141 height 14
drag, startPoint x: 297, startPoint y: 168, endPoint x: 319, endPoint y: 170, distance: 21.9
click at [298, 168] on input "THÙNG" at bounding box center [362, 169] width 141 height 14
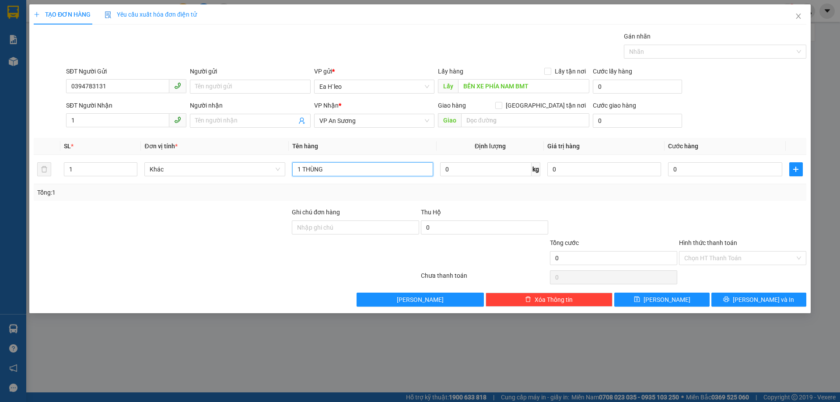
type input "1 THÙNG"
click at [165, 216] on div at bounding box center [162, 222] width 258 height 31
click at [676, 298] on button "Lưu" at bounding box center [661, 300] width 95 height 14
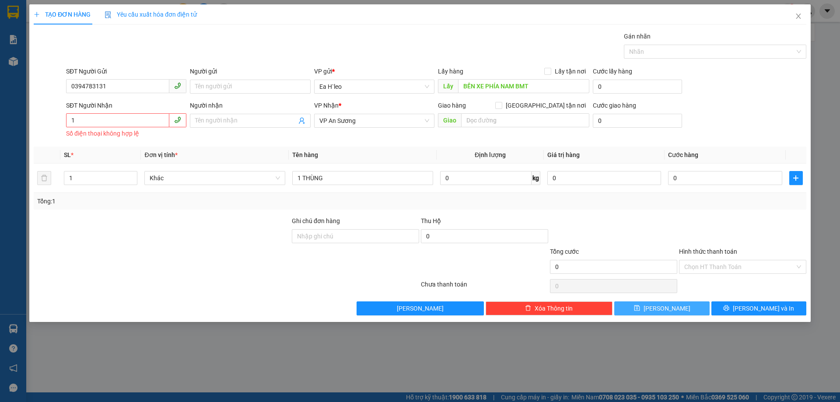
click at [666, 304] on span "Lưu" at bounding box center [667, 309] width 47 height 10
click at [666, 305] on span "Lưu" at bounding box center [667, 309] width 47 height 10
click at [673, 308] on button "Lưu" at bounding box center [661, 308] width 95 height 14
click at [640, 308] on icon "save" at bounding box center [637, 308] width 6 height 6
click at [109, 121] on input "1" at bounding box center [117, 120] width 103 height 14
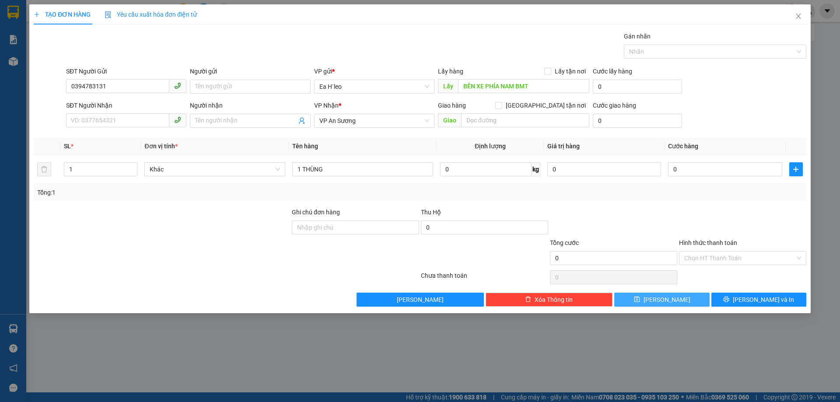
click at [669, 301] on span "Lưu" at bounding box center [667, 300] width 47 height 10
click at [795, 14] on icon "close" at bounding box center [798, 16] width 7 height 7
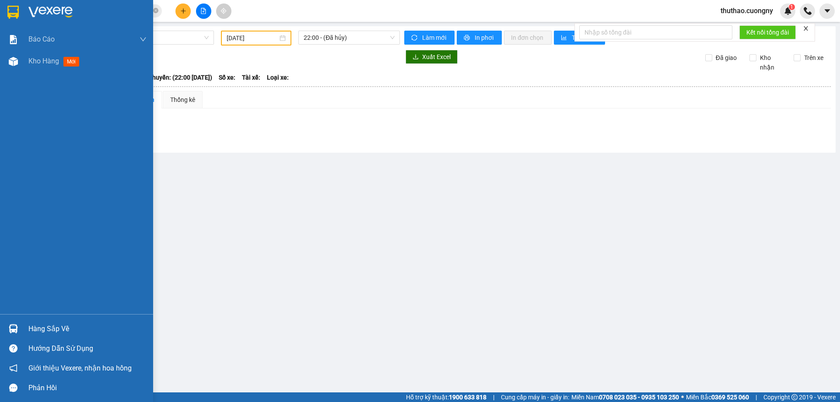
click at [6, 15] on div at bounding box center [13, 11] width 15 height 15
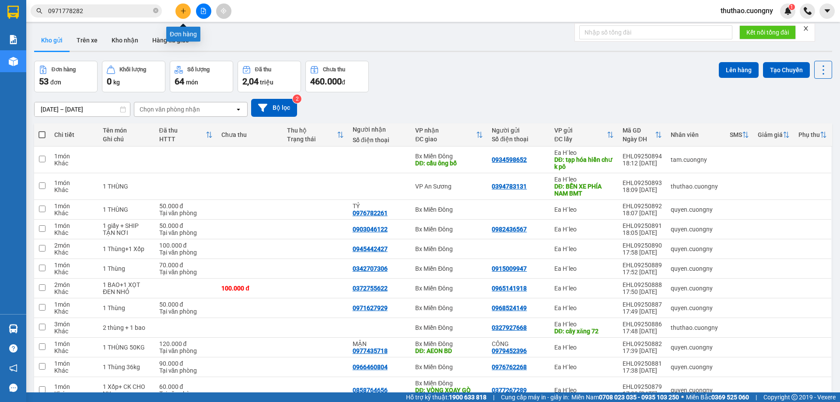
click at [181, 11] on icon "plus" at bounding box center [183, 11] width 6 height 6
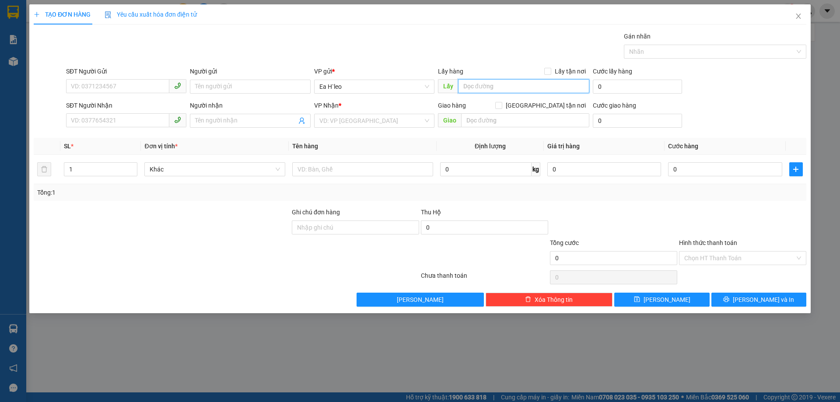
click at [465, 82] on input "text" at bounding box center [523, 86] width 131 height 14
type input "KM 72"
click at [358, 112] on div "VP Nhận *" at bounding box center [374, 107] width 120 height 13
click at [359, 116] on input "search" at bounding box center [371, 120] width 104 height 13
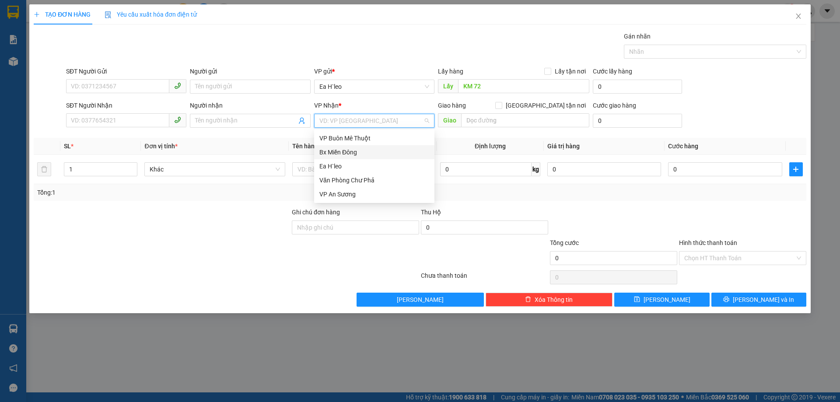
click at [360, 154] on div "Bx Miền Đông" at bounding box center [374, 152] width 110 height 10
drag, startPoint x: 111, startPoint y: 98, endPoint x: 114, endPoint y: 92, distance: 7.4
click at [112, 97] on form "SĐT Người Gửi VD: 0371234567 Người gửi Tên người gửi VP gửi * Ea H`leo Lấy hàng…" at bounding box center [420, 99] width 773 height 65
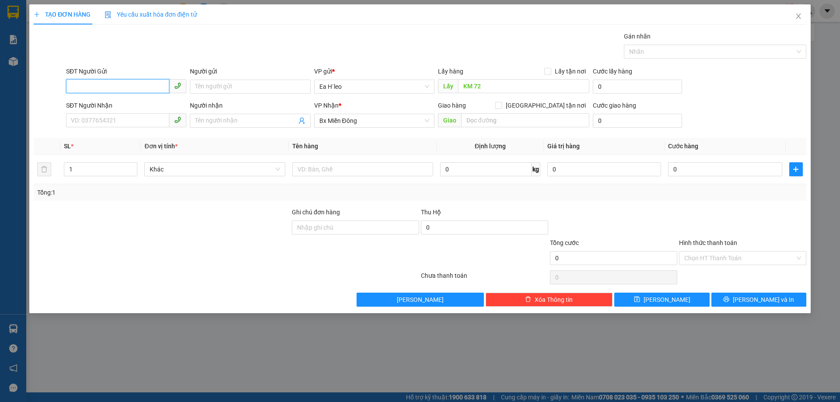
click at [115, 90] on input "SĐT Người Gửi" at bounding box center [117, 86] width 103 height 14
type input "0935444645"
click at [186, 195] on div "Tổng: 1" at bounding box center [180, 193] width 287 height 10
drag, startPoint x: 99, startPoint y: 168, endPoint x: 80, endPoint y: 169, distance: 19.3
click at [80, 169] on input "1" at bounding box center [100, 169] width 73 height 13
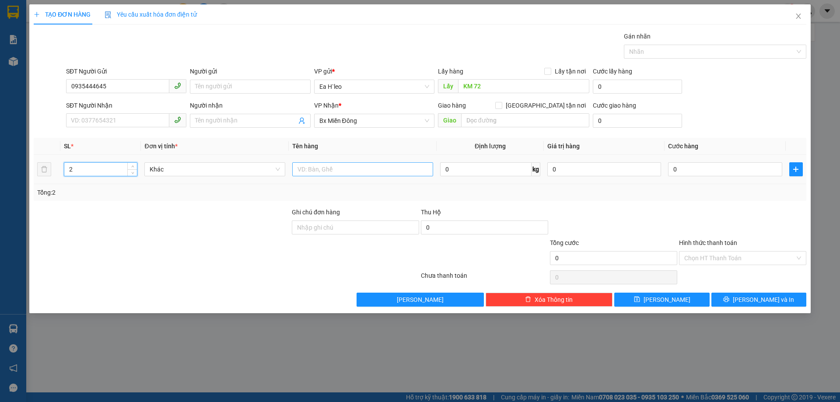
type input "2"
click at [350, 167] on input "text" at bounding box center [362, 169] width 141 height 14
type input "1 THÙNG + 1 BAO"
click at [641, 293] on button "Lưu" at bounding box center [661, 300] width 95 height 14
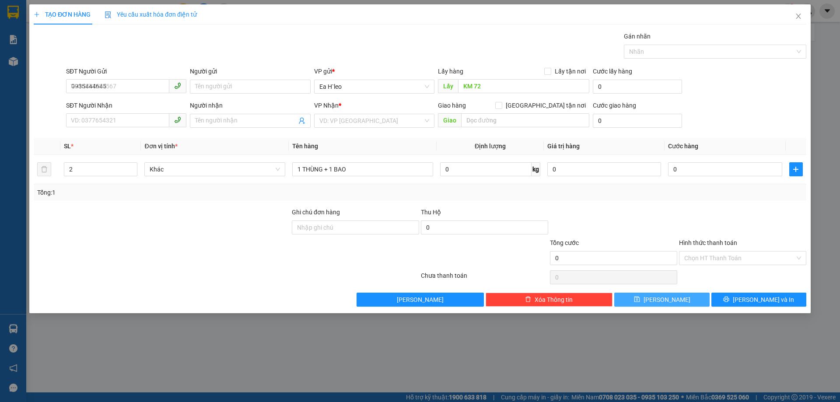
type input "1"
click at [798, 13] on icon "close" at bounding box center [798, 16] width 7 height 7
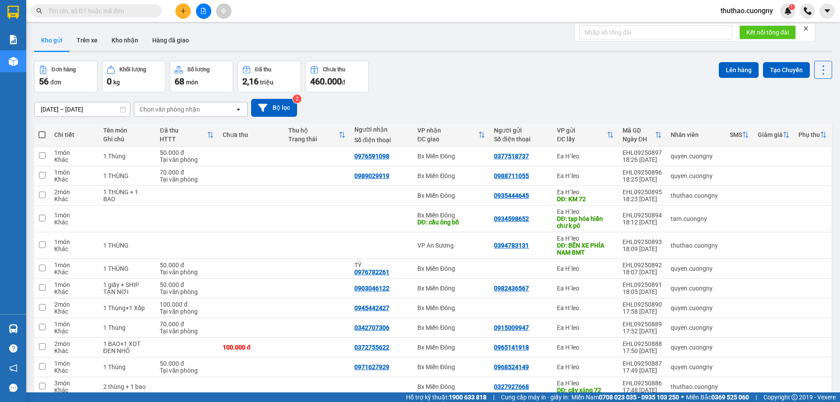
click at [638, 106] on div "[DATE] – [DATE] Press the down arrow key to interact with the calendar and sele…" at bounding box center [433, 108] width 798 height 18
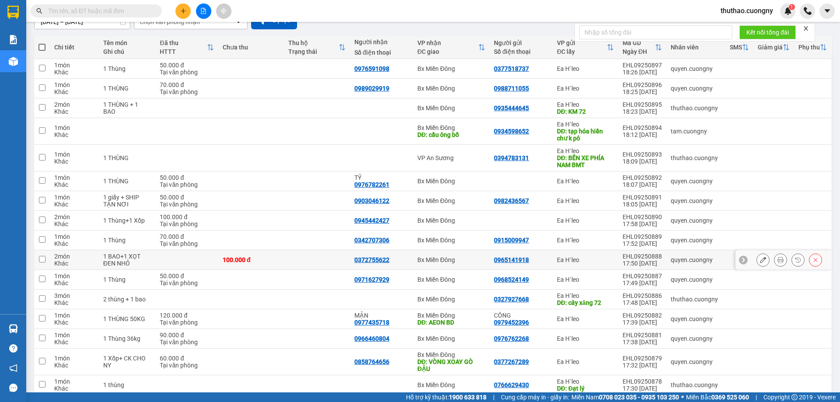
scroll to position [131, 0]
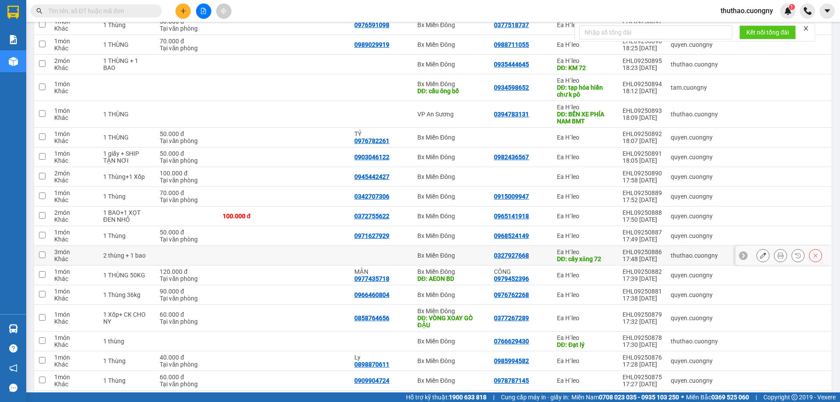
click at [532, 255] on div "0327927668" at bounding box center [521, 255] width 54 height 7
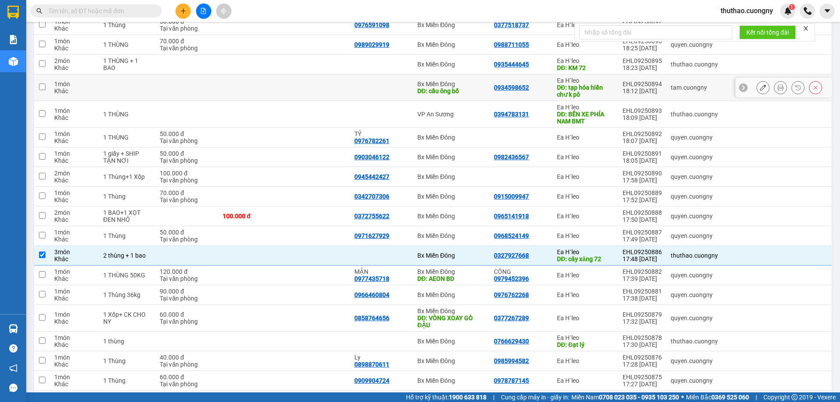
scroll to position [175, 0]
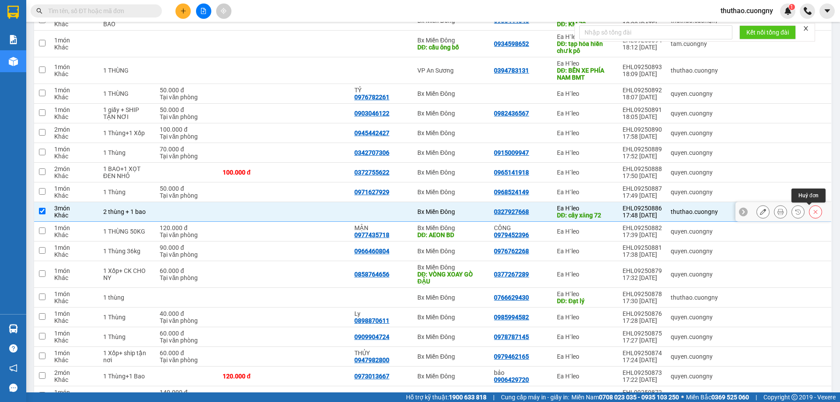
click at [812, 213] on icon at bounding box center [815, 212] width 6 height 6
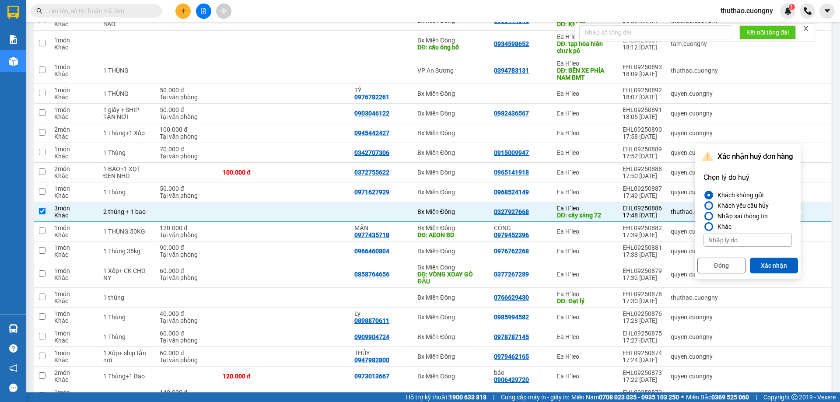
click at [749, 206] on div "Khách yêu cầu hủy" at bounding box center [741, 205] width 55 height 11
click at [704, 206] on input "Khách yêu cầu hủy" at bounding box center [704, 206] width 0 height 0
click at [771, 264] on button "Xác nhận" at bounding box center [774, 266] width 48 height 16
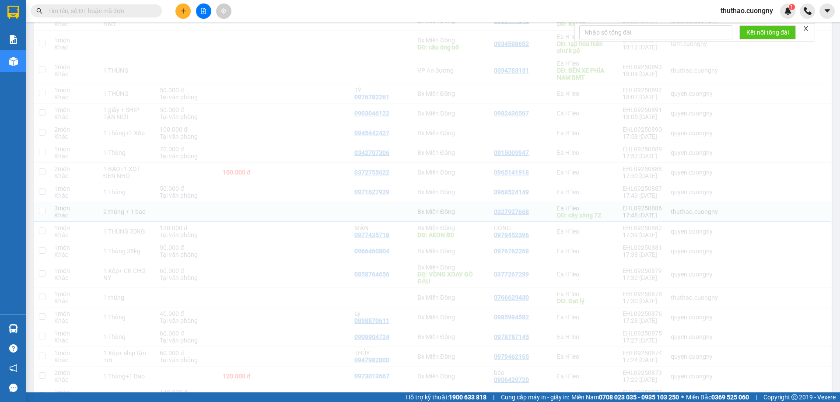
checkbox input "false"
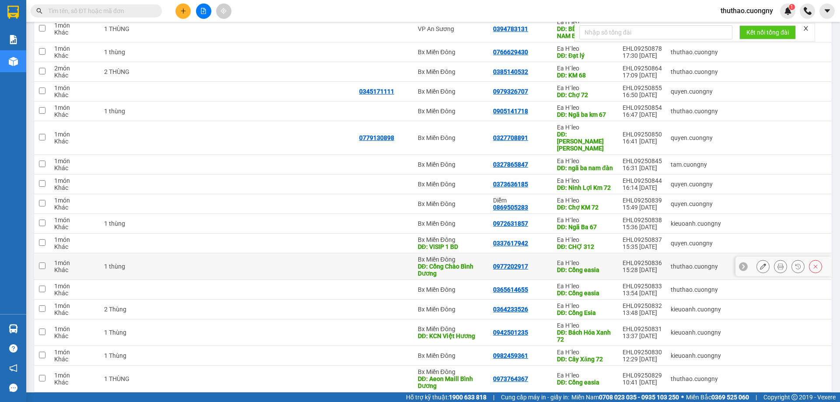
scroll to position [179, 0]
